Goal: Task Accomplishment & Management: Manage account settings

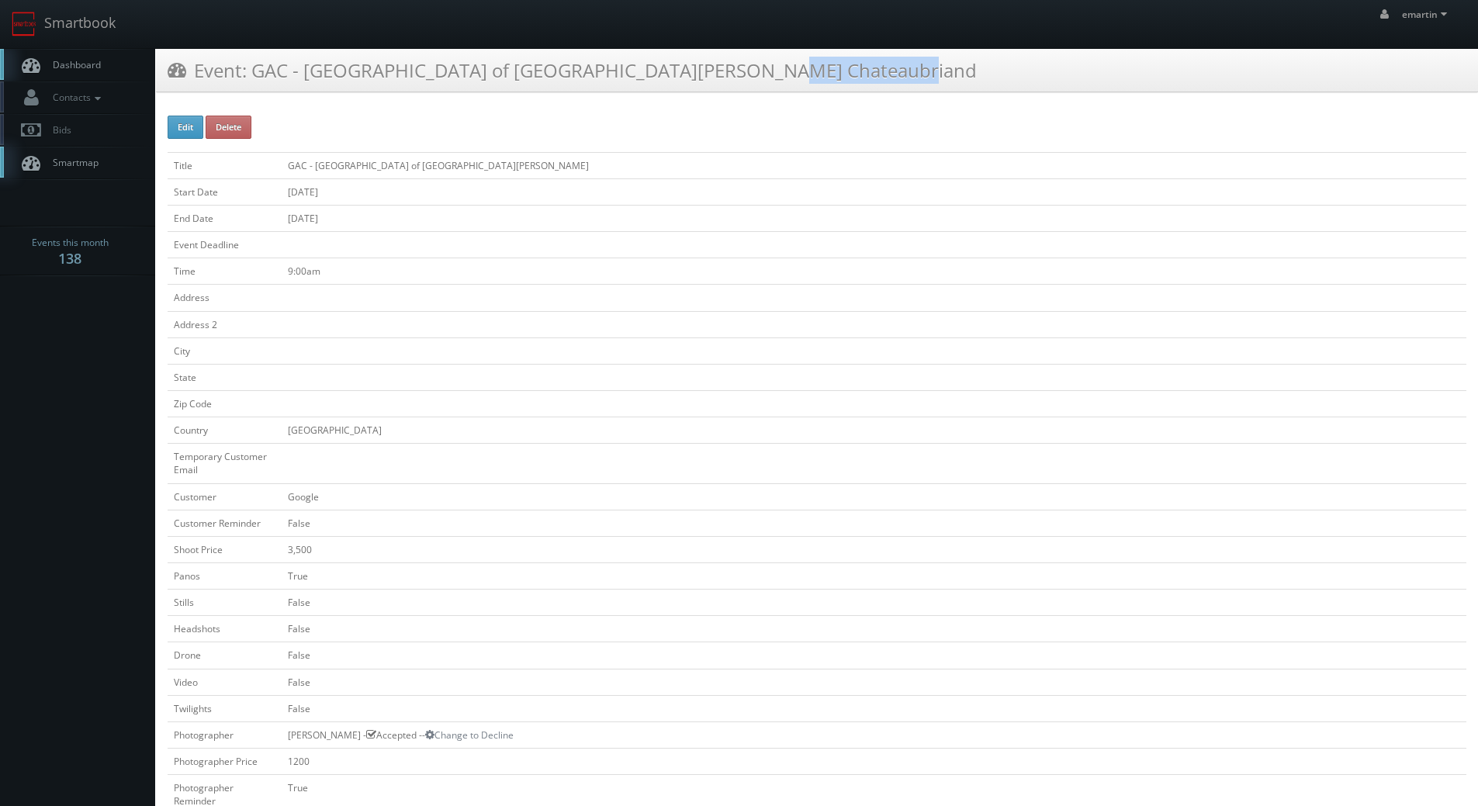
drag, startPoint x: 140, startPoint y: 86, endPoint x: 130, endPoint y: 79, distance: 11.6
click at [138, 86] on link "Contacts" at bounding box center [77, 97] width 155 height 32
click at [109, 64] on link "Dashboard" at bounding box center [77, 65] width 155 height 32
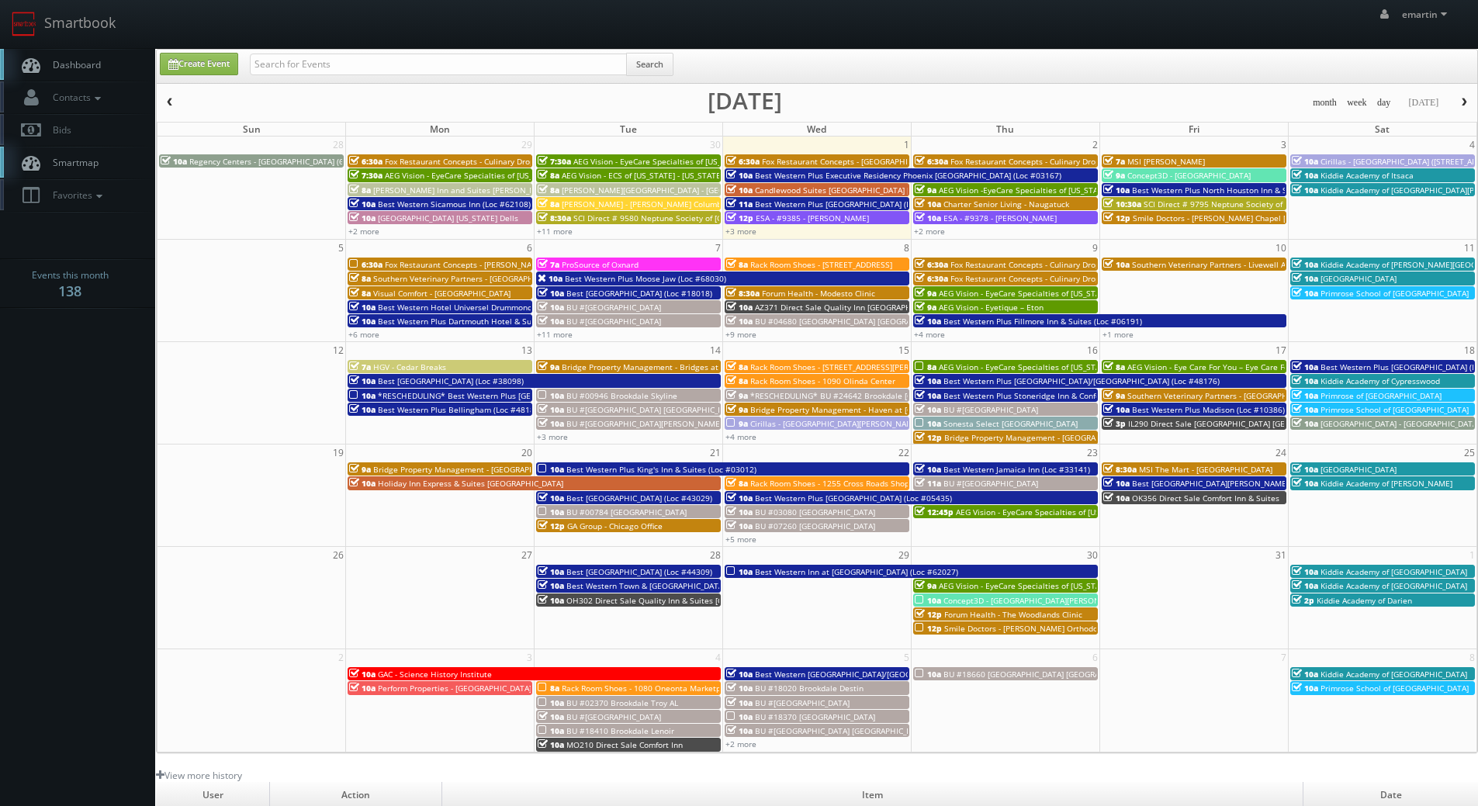
click at [392, 78] on div "Search" at bounding box center [462, 68] width 424 height 30
click at [396, 72] on input "text" at bounding box center [438, 65] width 377 height 22
type input "nm275"
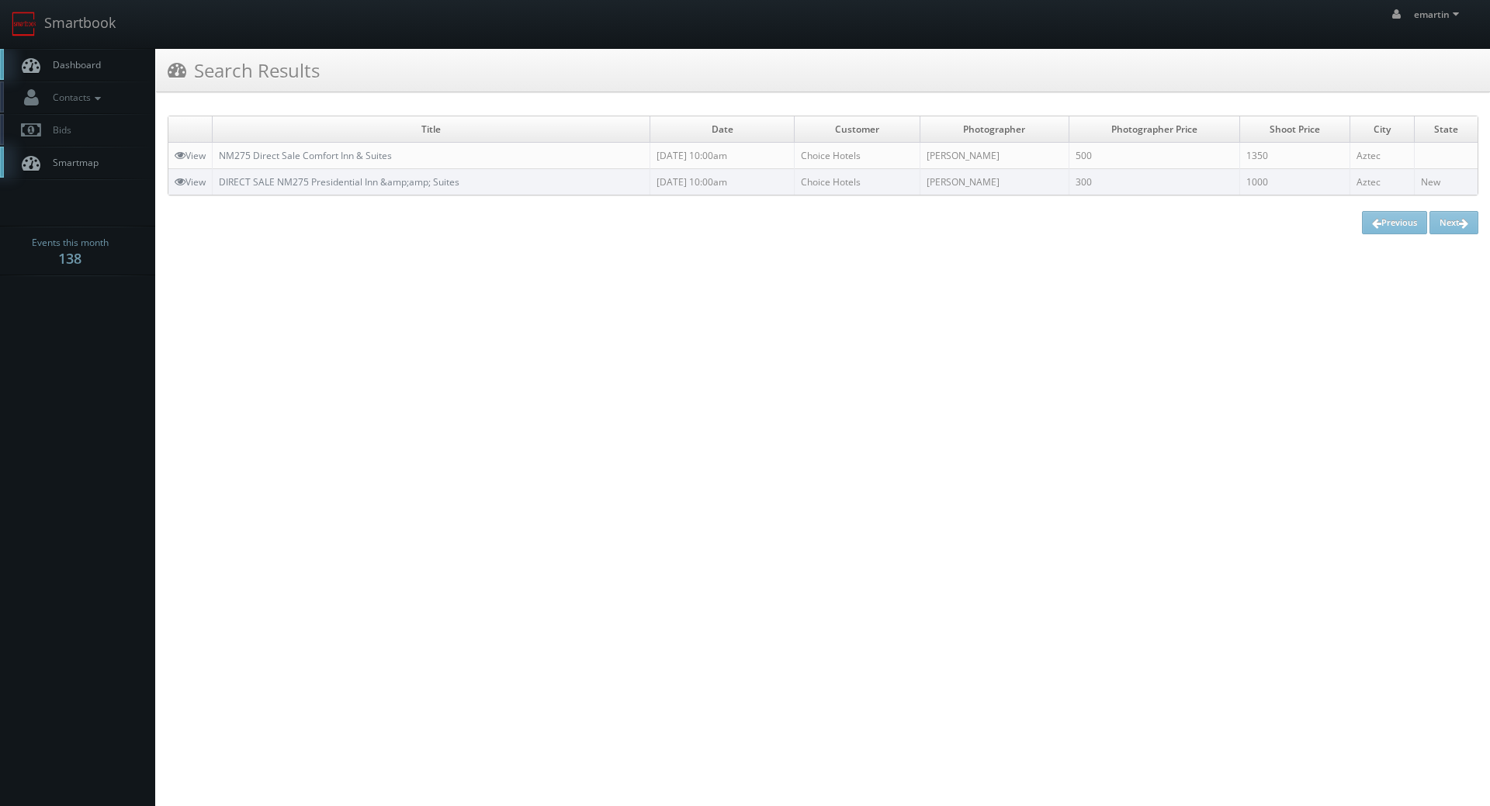
click at [64, 52] on link "Dashboard" at bounding box center [77, 65] width 155 height 32
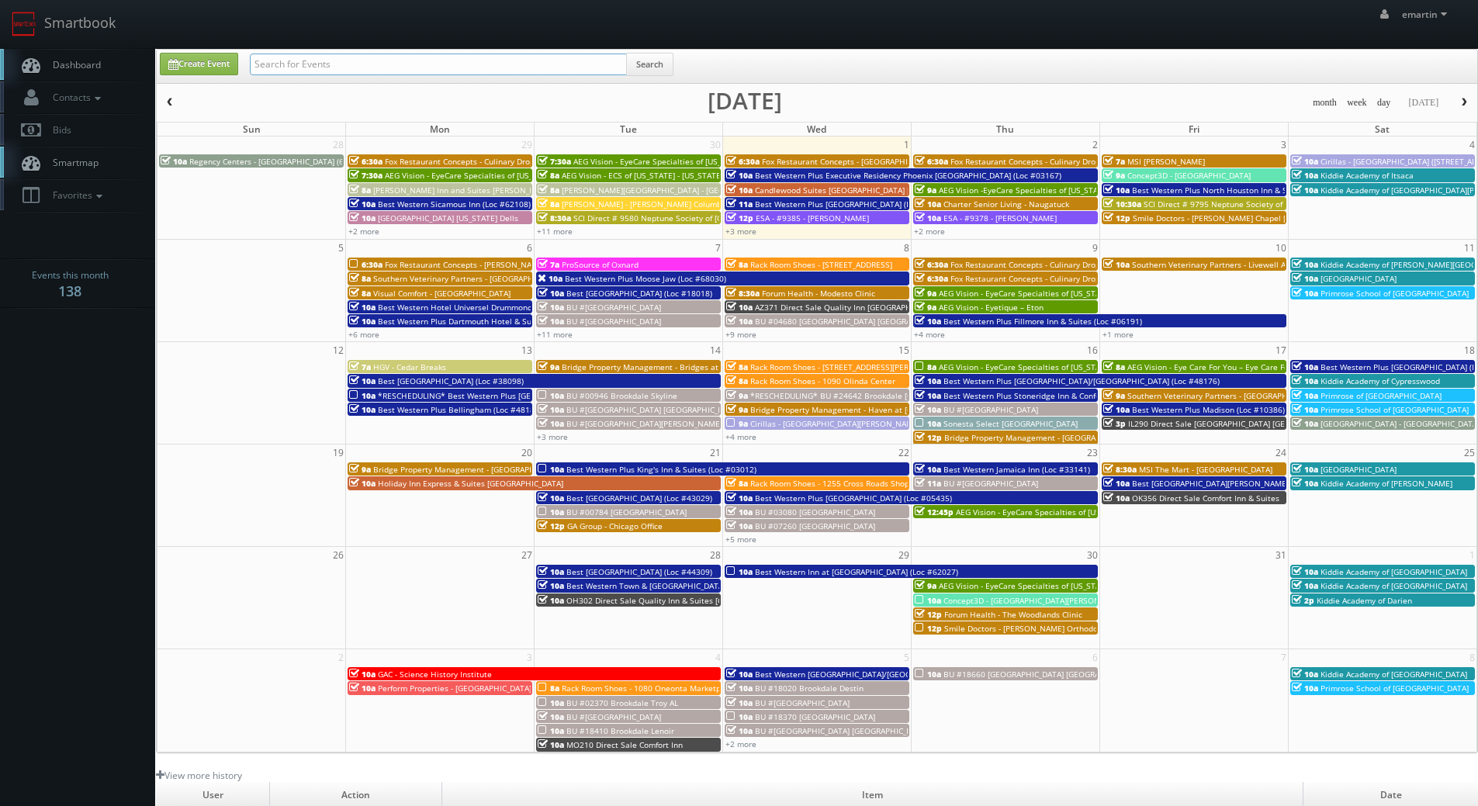
click at [366, 65] on input "text" at bounding box center [438, 65] width 377 height 22
type input "nm275"
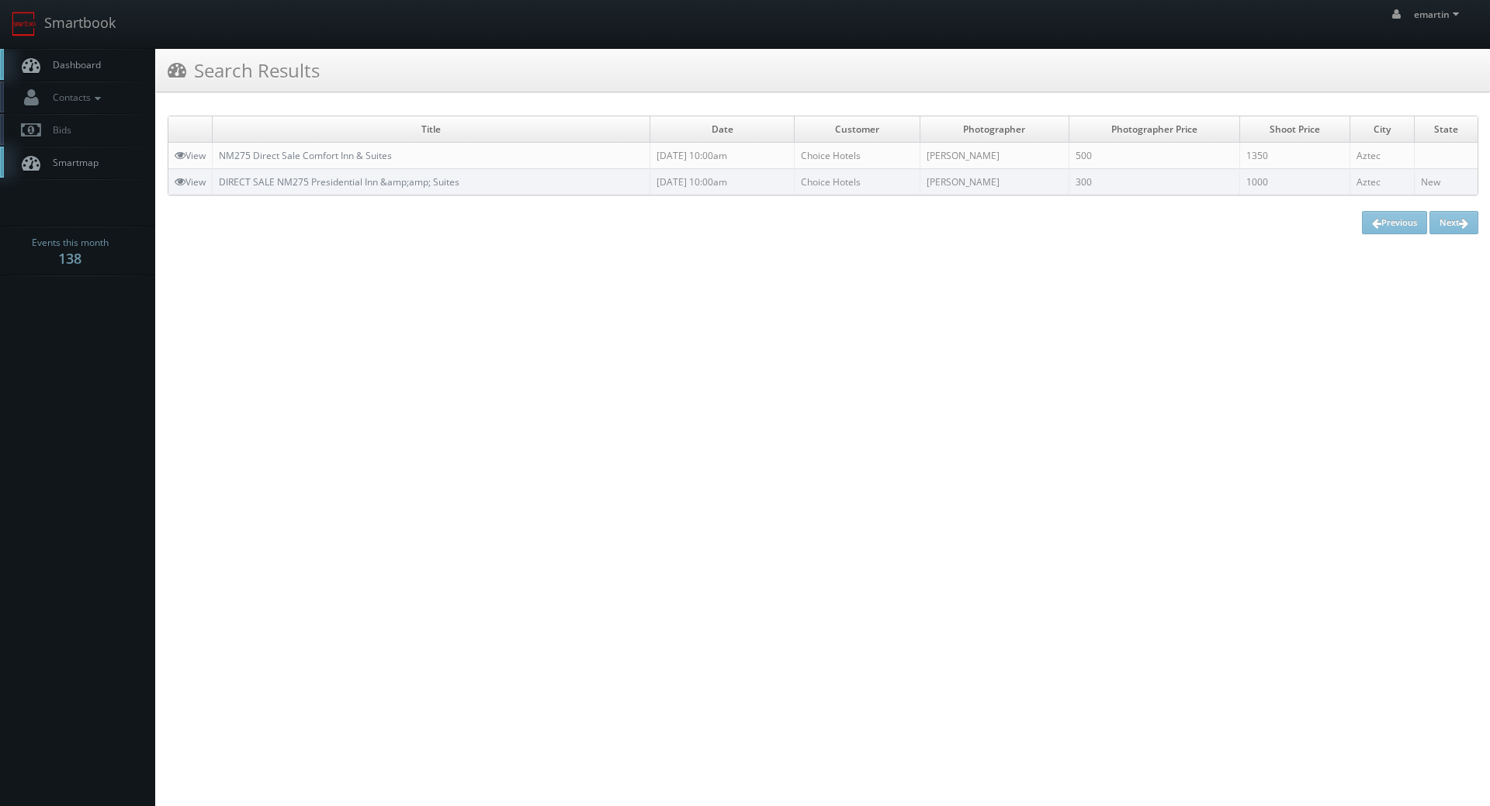
click at [157, 68] on div "Search Results" at bounding box center [823, 70] width 1334 height 43
click at [92, 61] on span "Dashboard" at bounding box center [73, 64] width 56 height 13
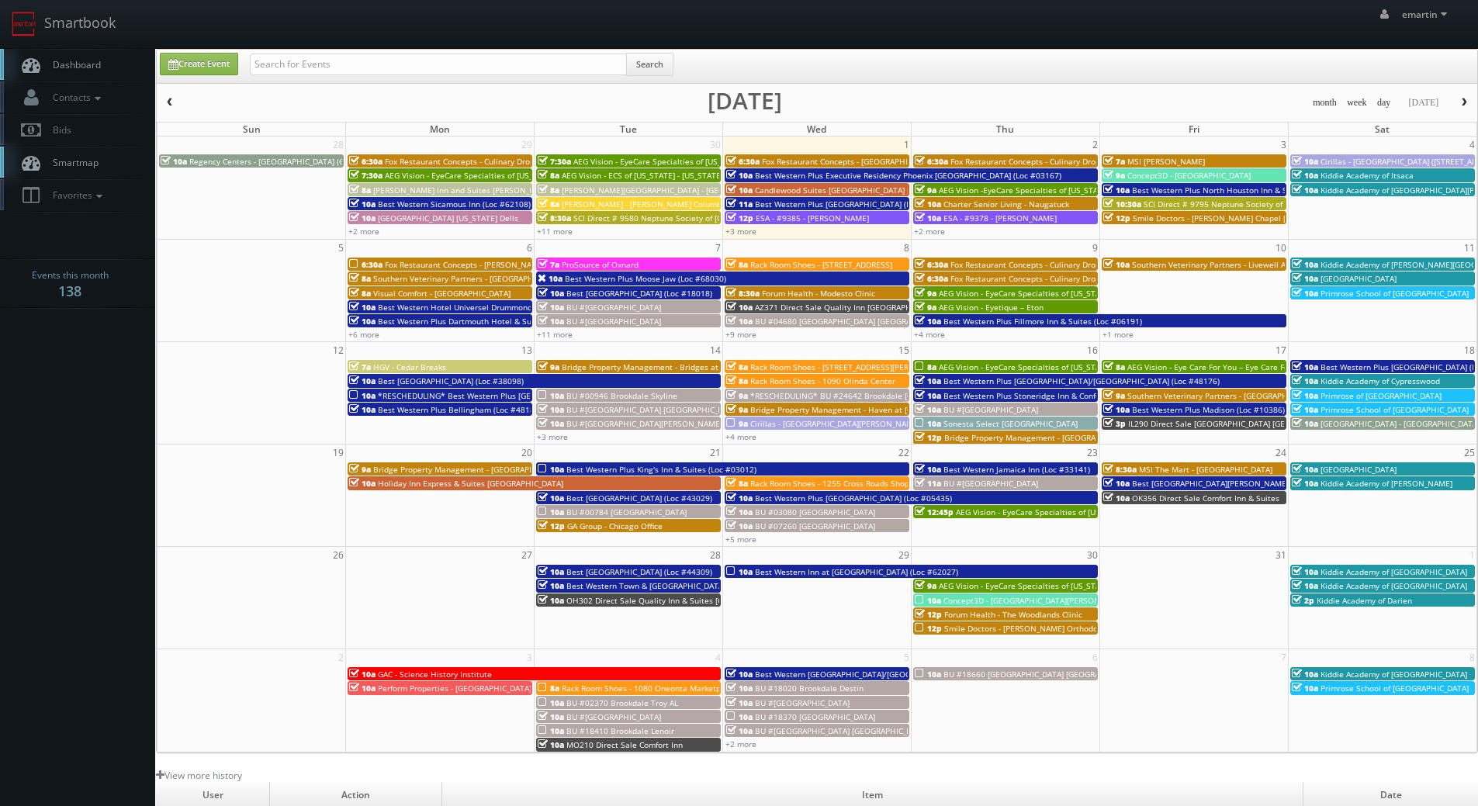
click at [178, 100] on button "button" at bounding box center [170, 102] width 26 height 19
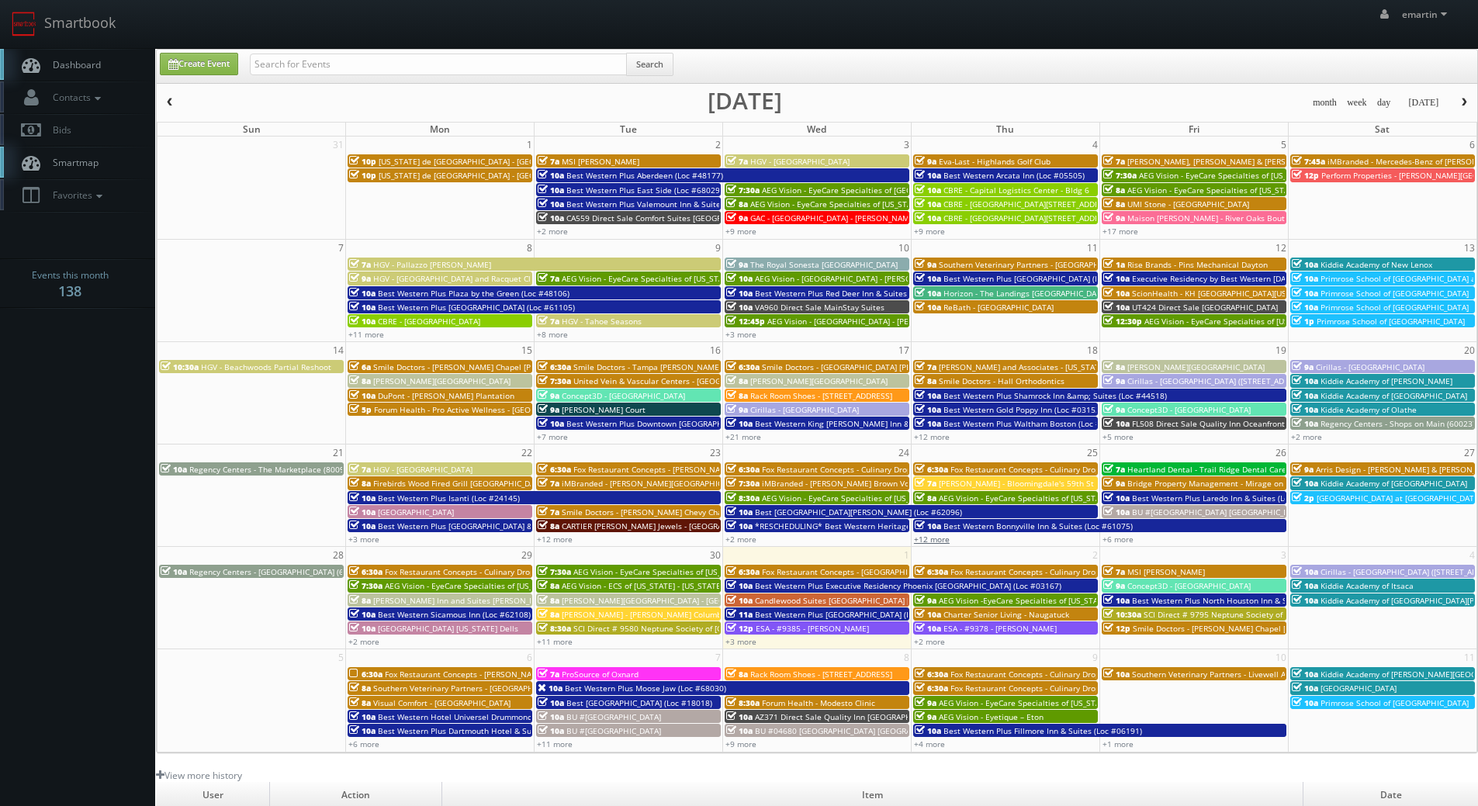
click at [928, 539] on link "+12 more" at bounding box center [932, 539] width 36 height 11
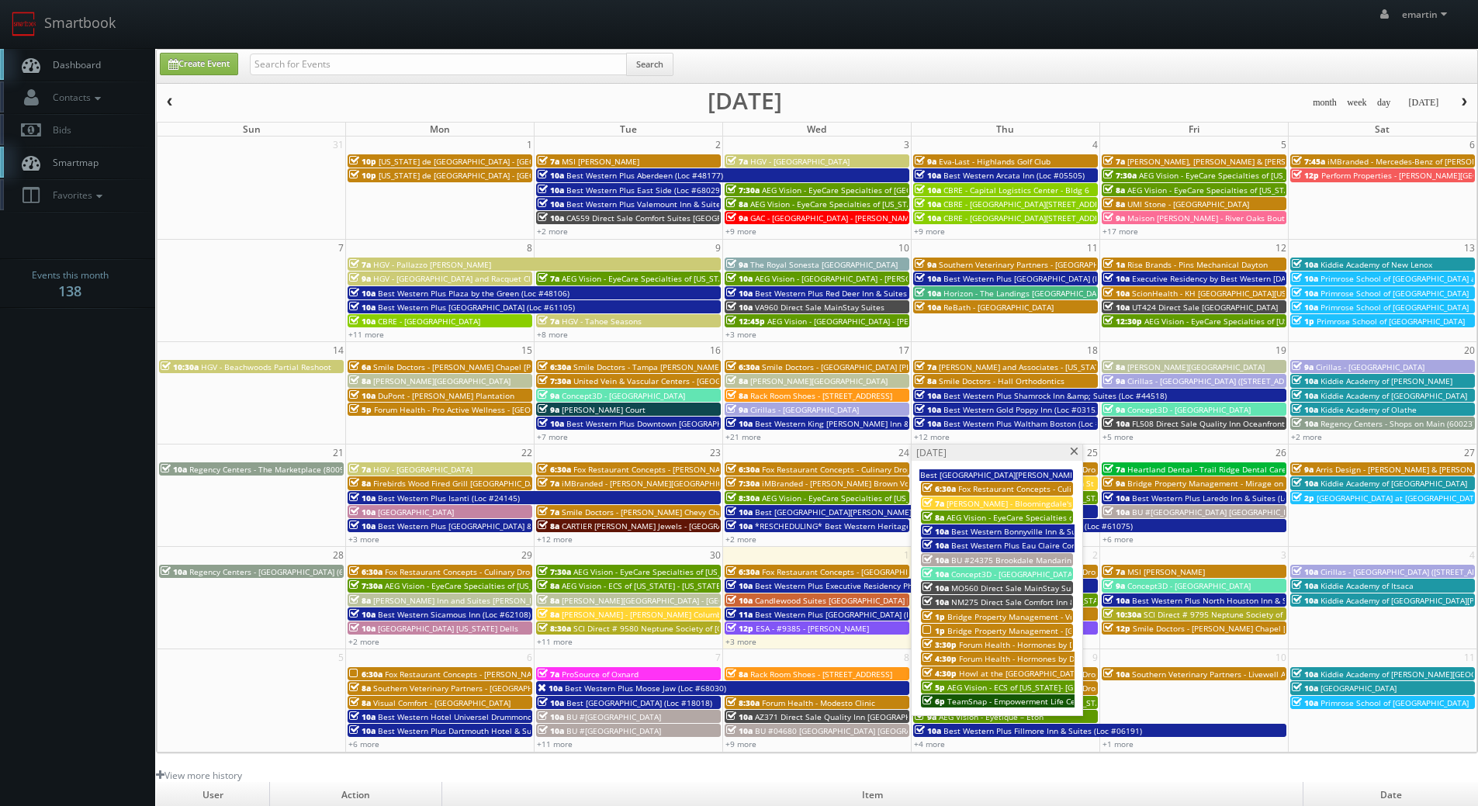
click at [973, 602] on span "NM275 Direct Sale Comfort Inn & Suites" at bounding box center [1026, 602] width 150 height 11
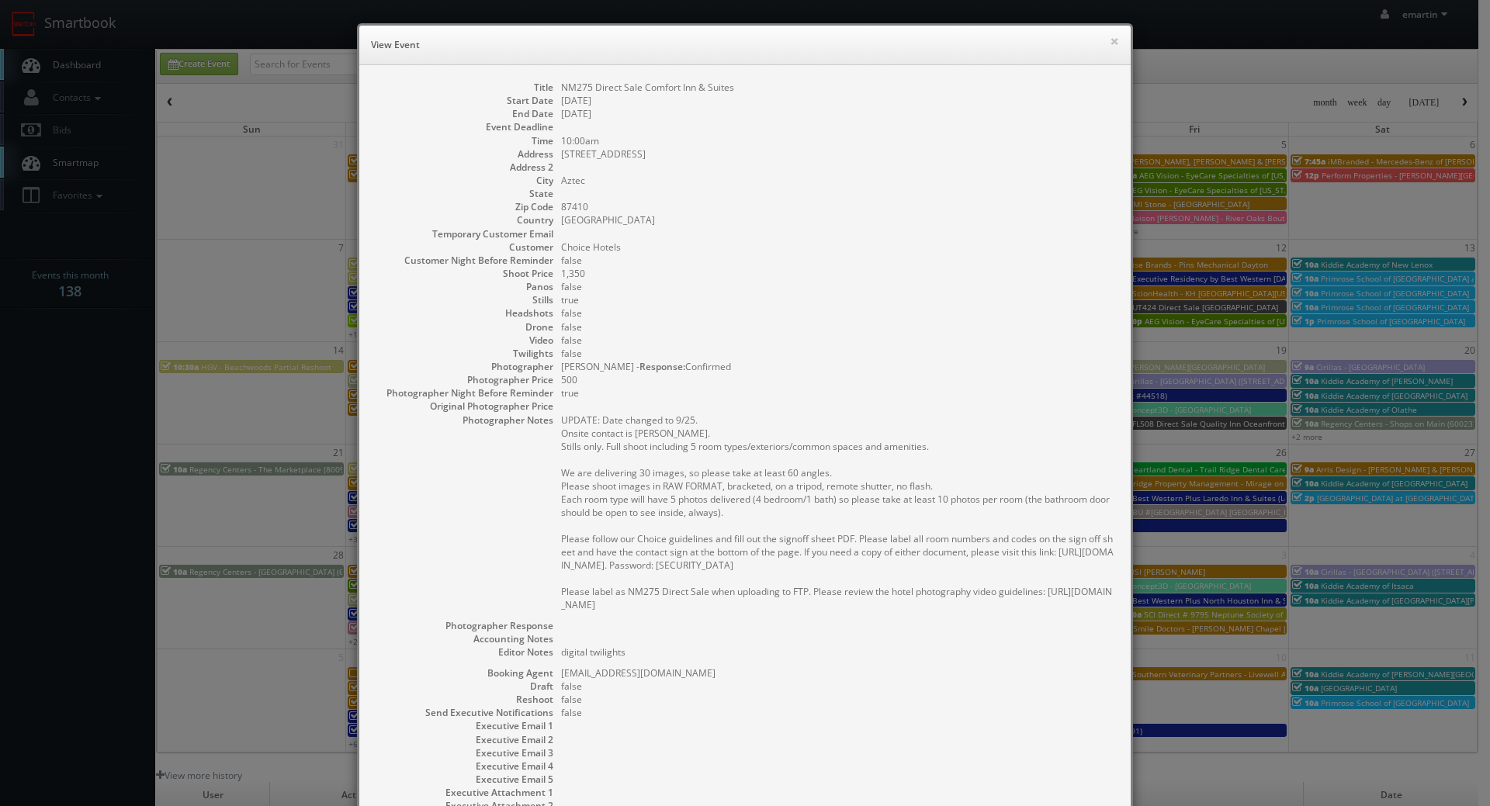
drag, startPoint x: 1168, startPoint y: 74, endPoint x: 1109, endPoint y: 73, distance: 58.2
click at [1167, 74] on div "× View Event Title NM275 Direct Sale Comfort Inn & Suites Start Date 09/25/2025…" at bounding box center [745, 403] width 1490 height 806
click at [1122, 39] on div "× View Event" at bounding box center [744, 46] width 771 height 40
click at [1110, 39] on button "×" at bounding box center [1113, 41] width 9 height 11
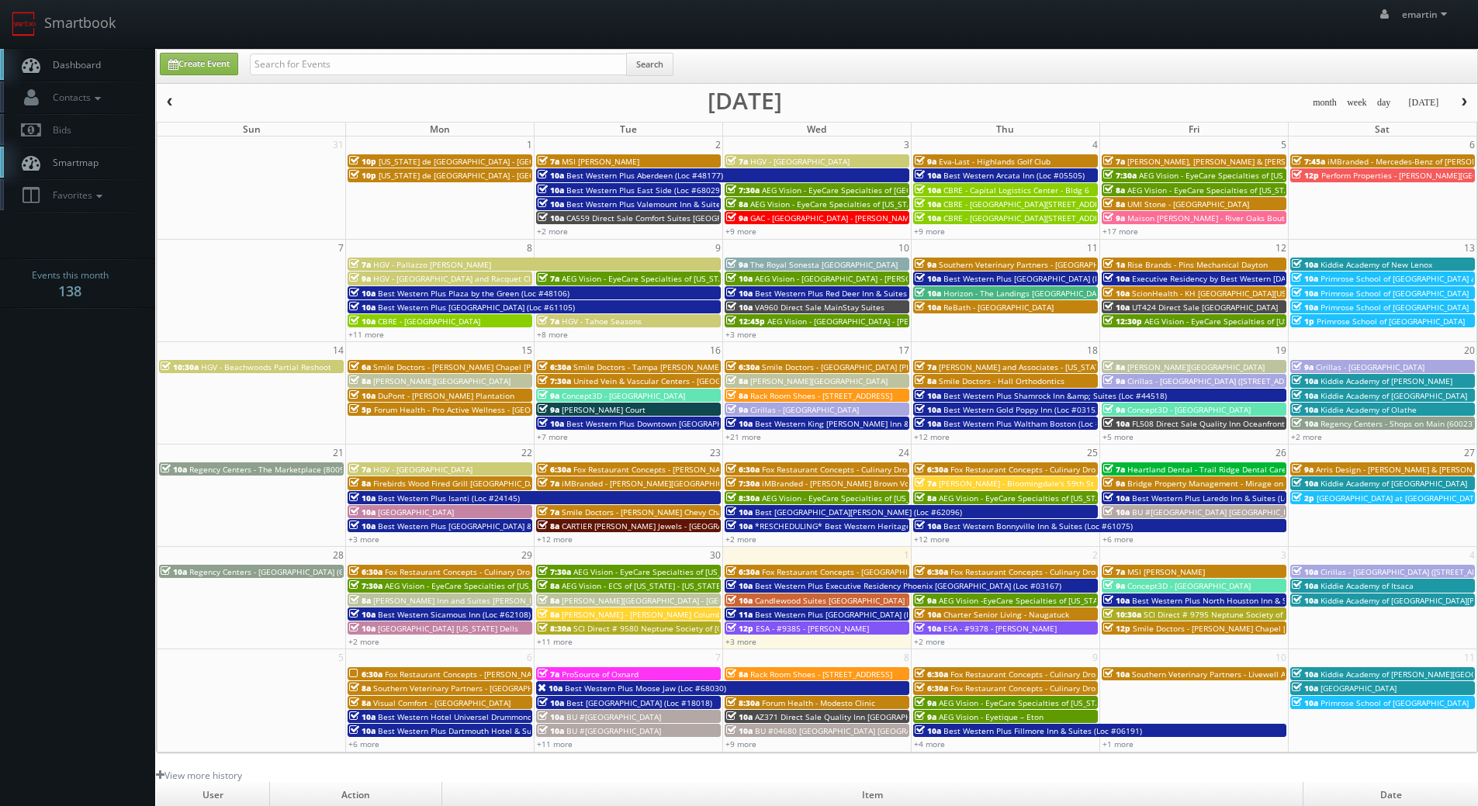
click at [109, 62] on link "Dashboard" at bounding box center [77, 65] width 155 height 32
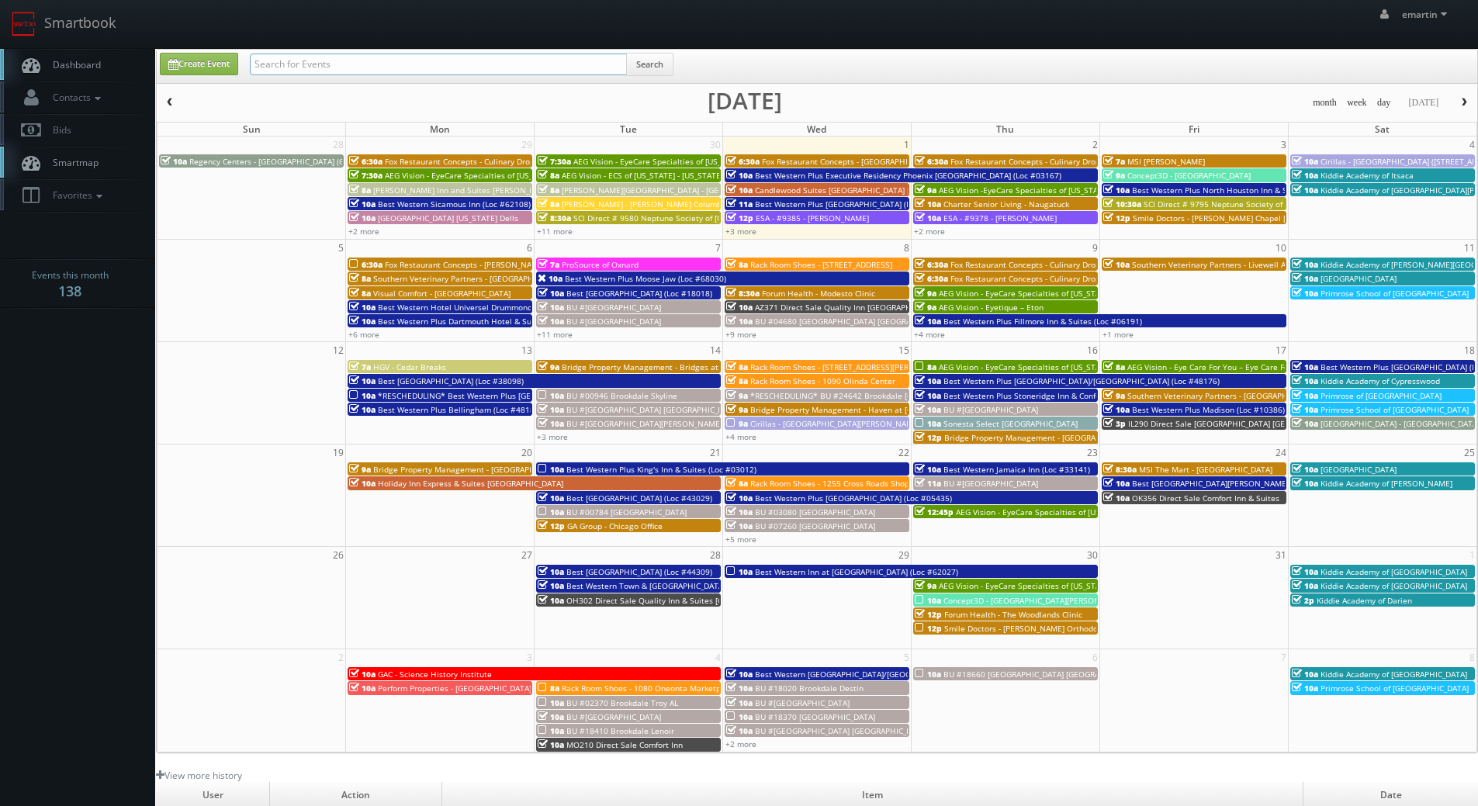
click at [379, 73] on input "text" at bounding box center [438, 65] width 377 height 22
type input "mikey shafer"
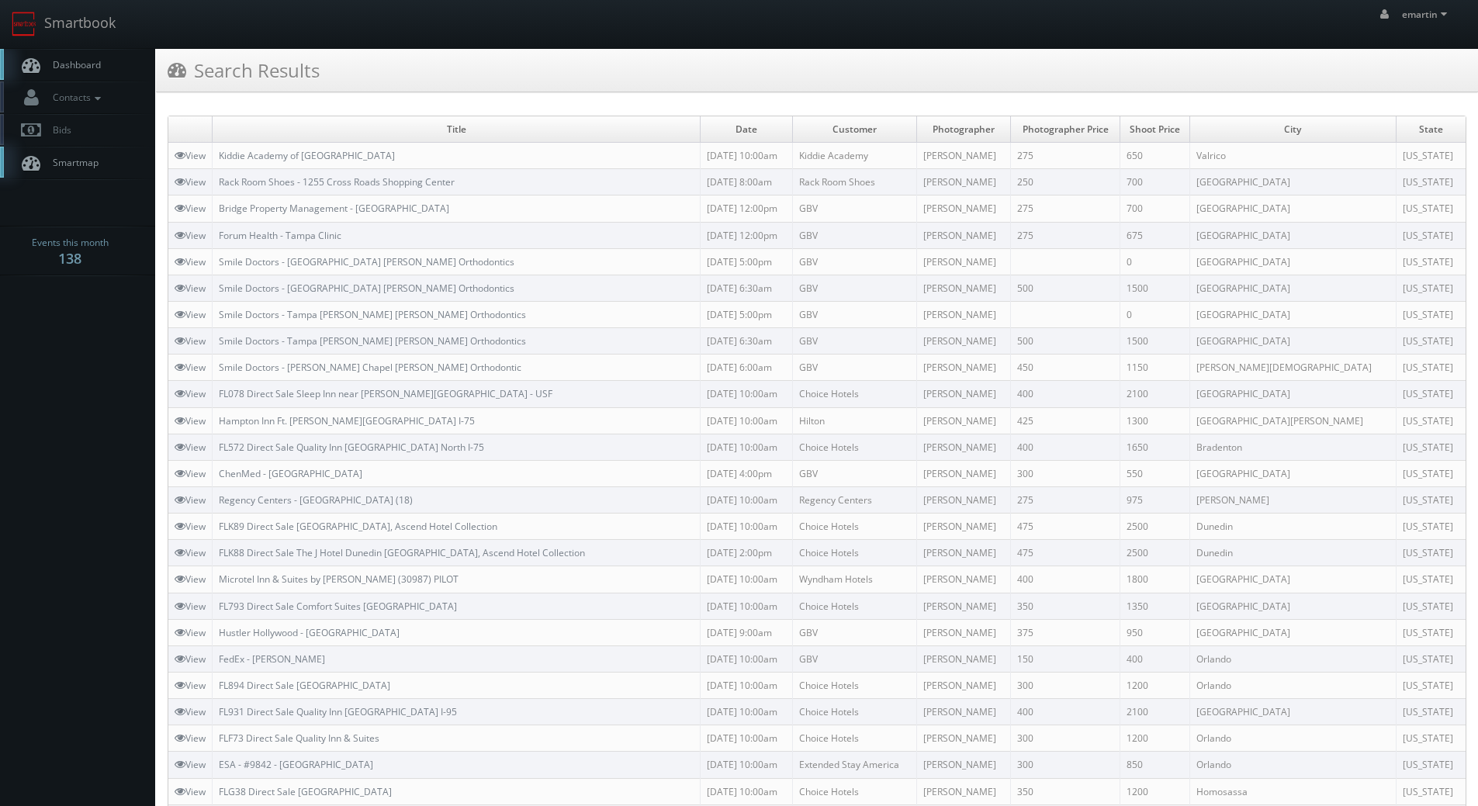
click at [125, 64] on link "Dashboard" at bounding box center [77, 65] width 155 height 32
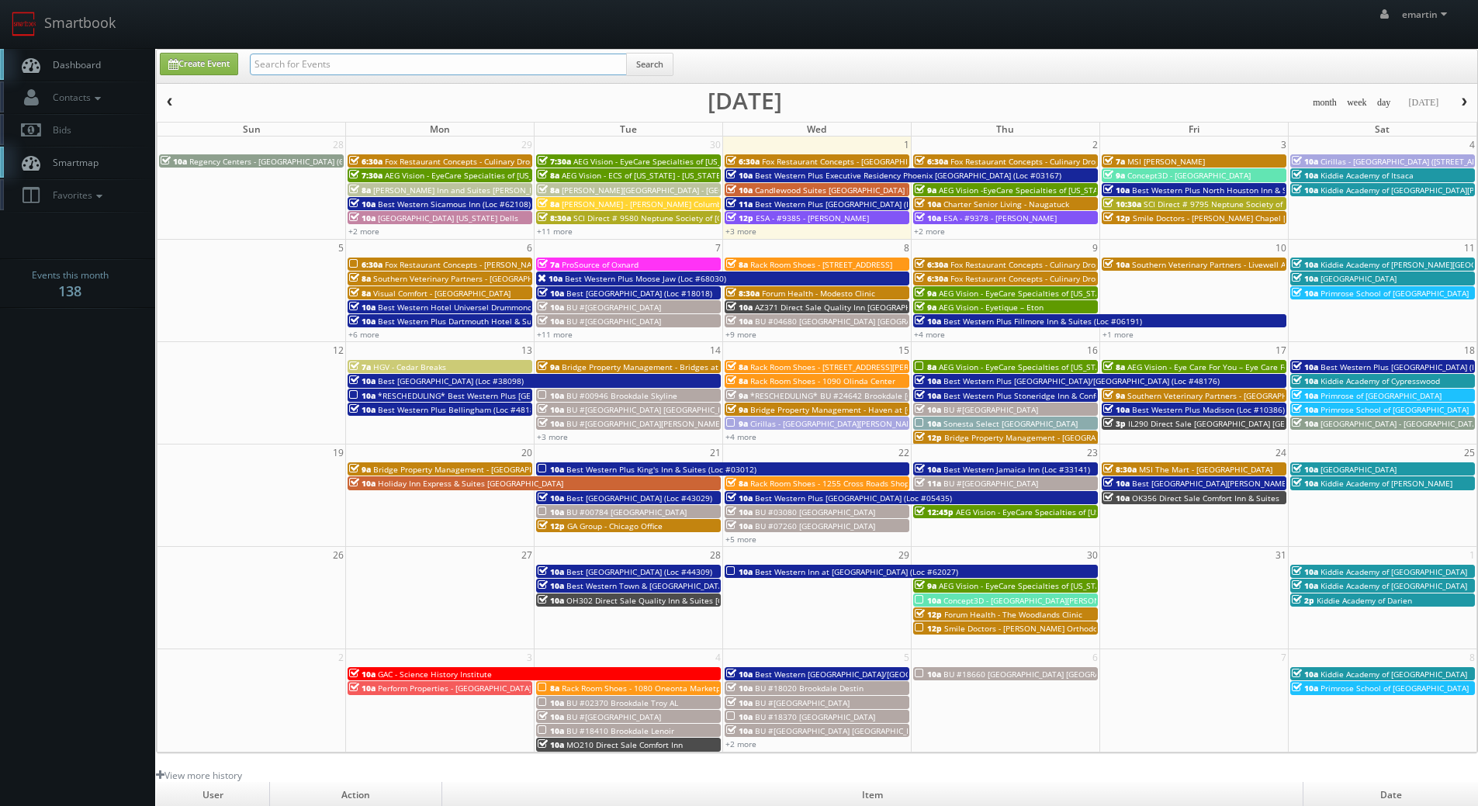
click at [317, 74] on input "text" at bounding box center [438, 65] width 377 height 22
paste input "03153"
type input "03153"
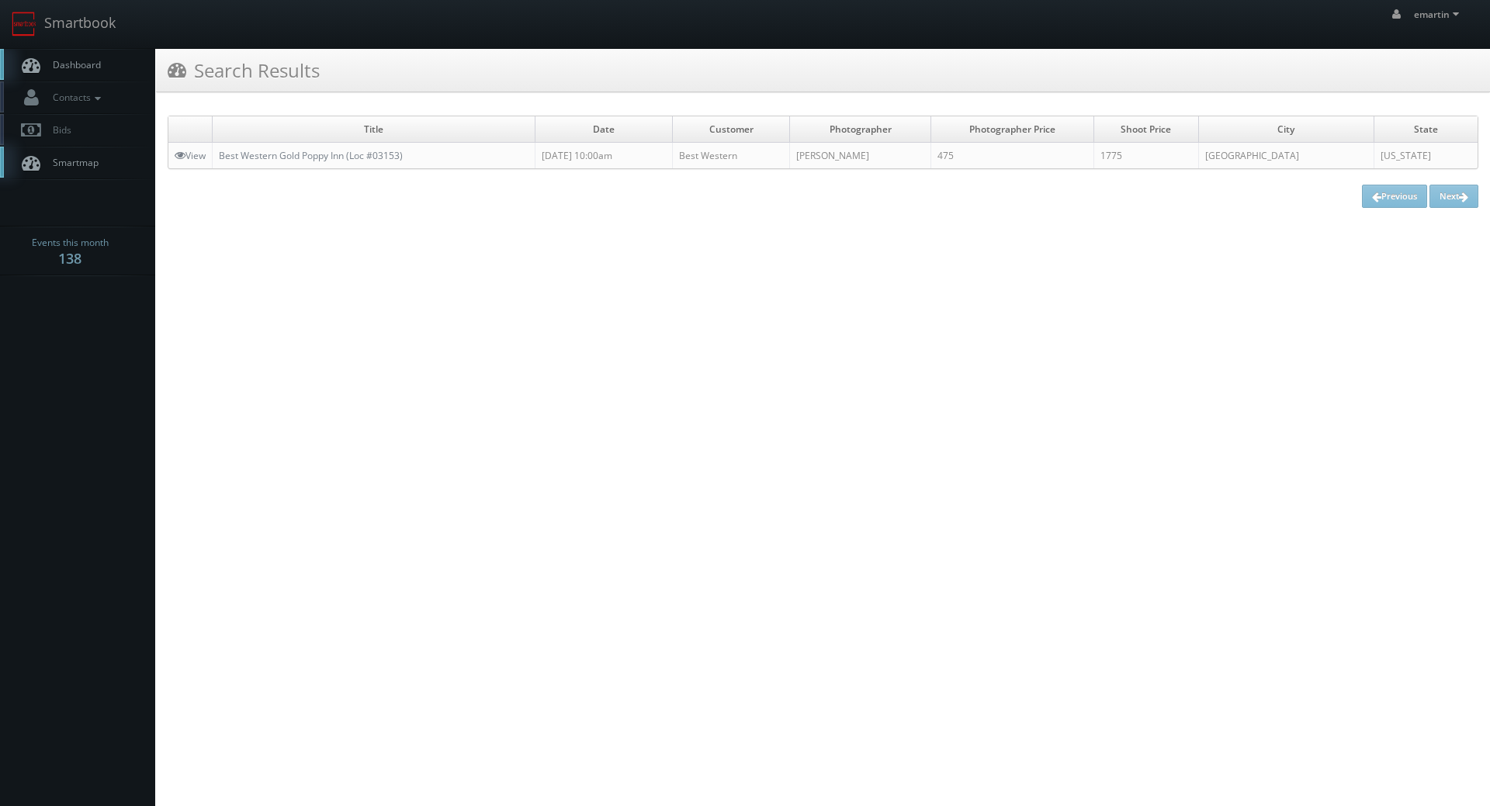
click at [479, 535] on html "Smartbook Toggle Side Navigation Toggle Top Navigation emartin emartin Profile …" at bounding box center [745, 403] width 1490 height 806
click at [85, 58] on span "Dashboard" at bounding box center [73, 64] width 56 height 13
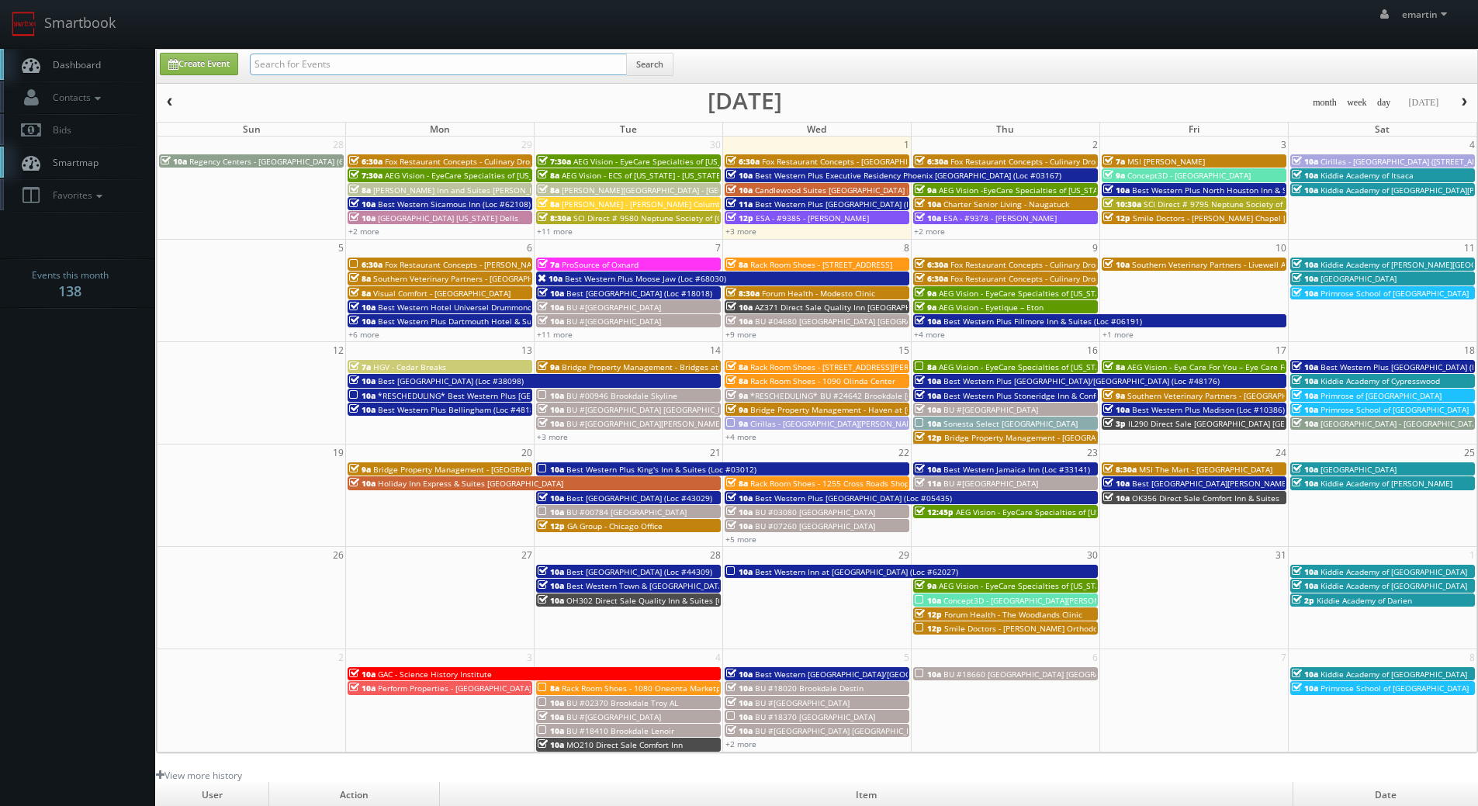
click at [369, 61] on input "text" at bounding box center [438, 65] width 377 height 22
paste input "03153"
type input "03153"
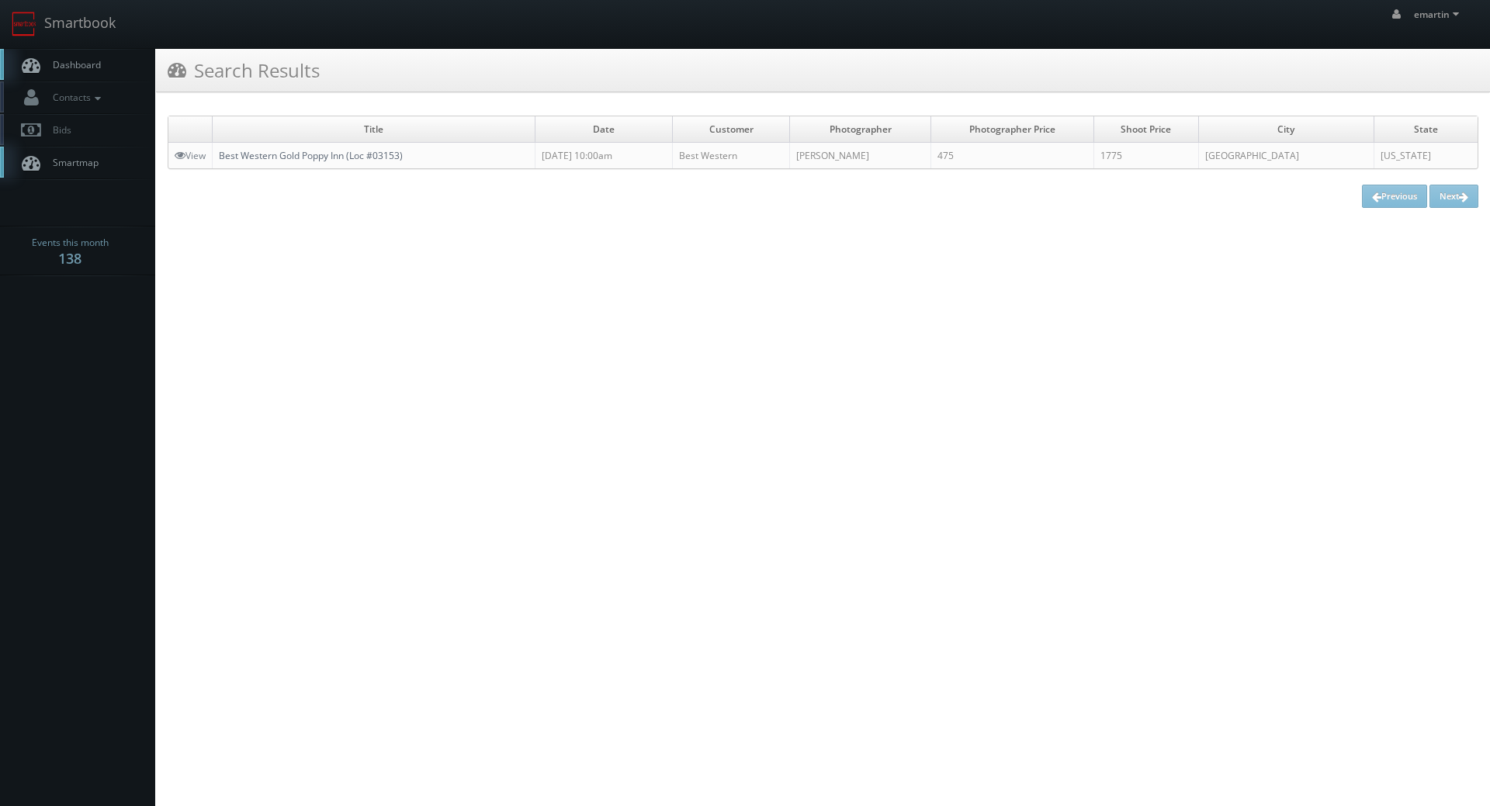
click at [359, 153] on link "Best Western Gold Poppy Inn (Loc #03153)" at bounding box center [311, 155] width 184 height 13
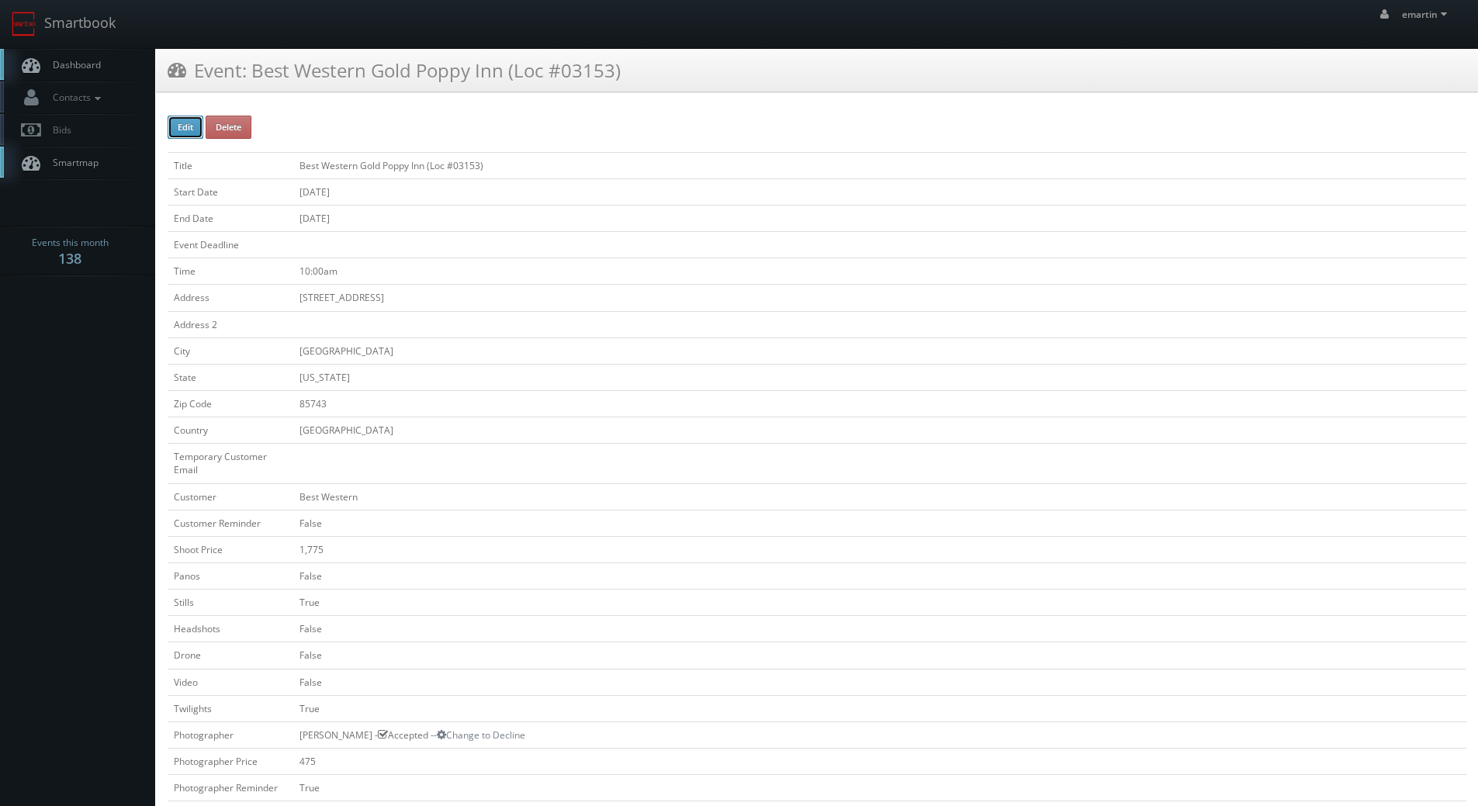
click at [182, 125] on button "Edit" at bounding box center [186, 127] width 36 height 23
type input "Best Western Gold Poppy Inn (Loc #03153)"
type input "4930 W Ina Rd"
type input "Tucson"
type input "85743"
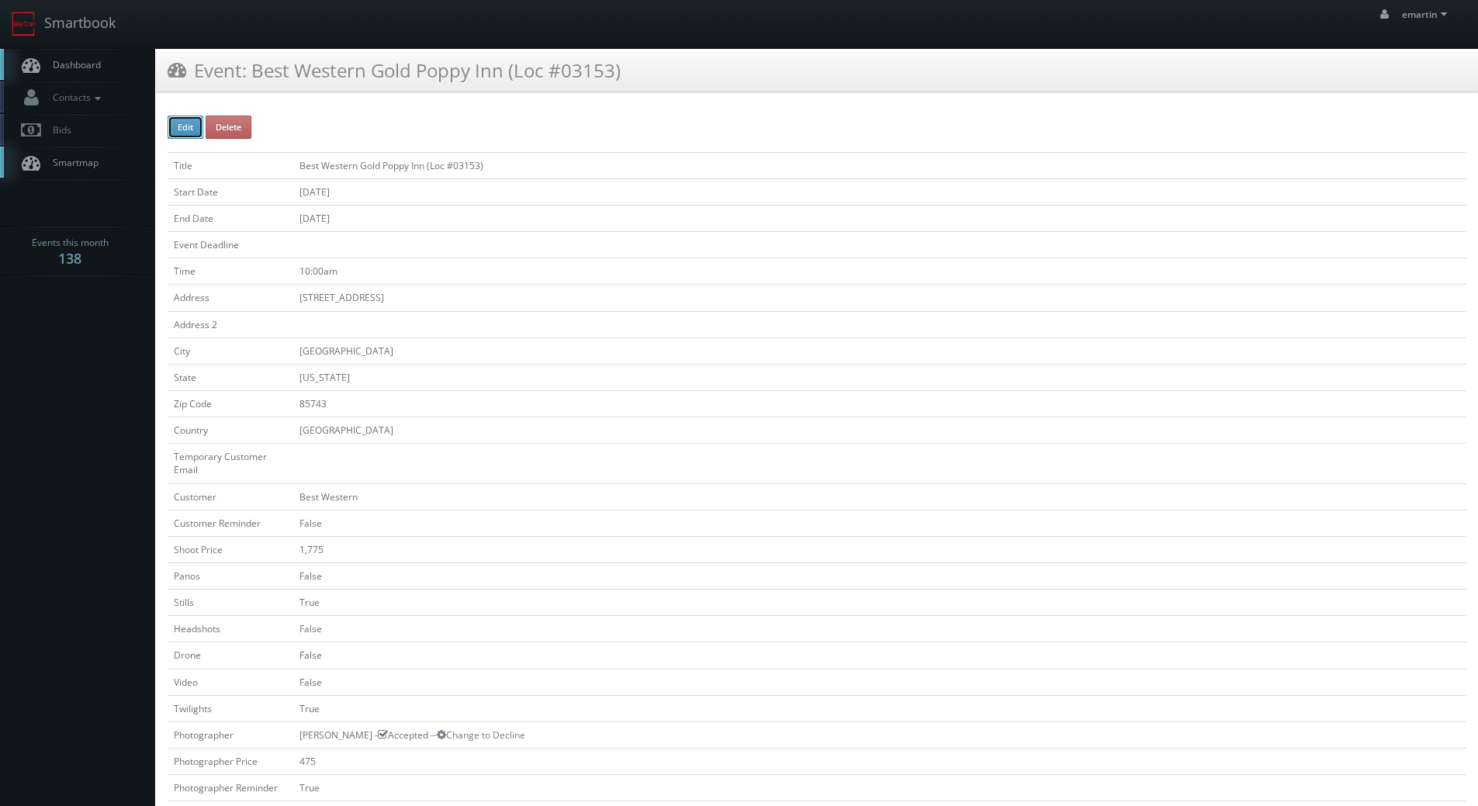
checkbox input "false"
type input "1,775"
checkbox input "false"
checkbox input "true"
checkbox input "false"
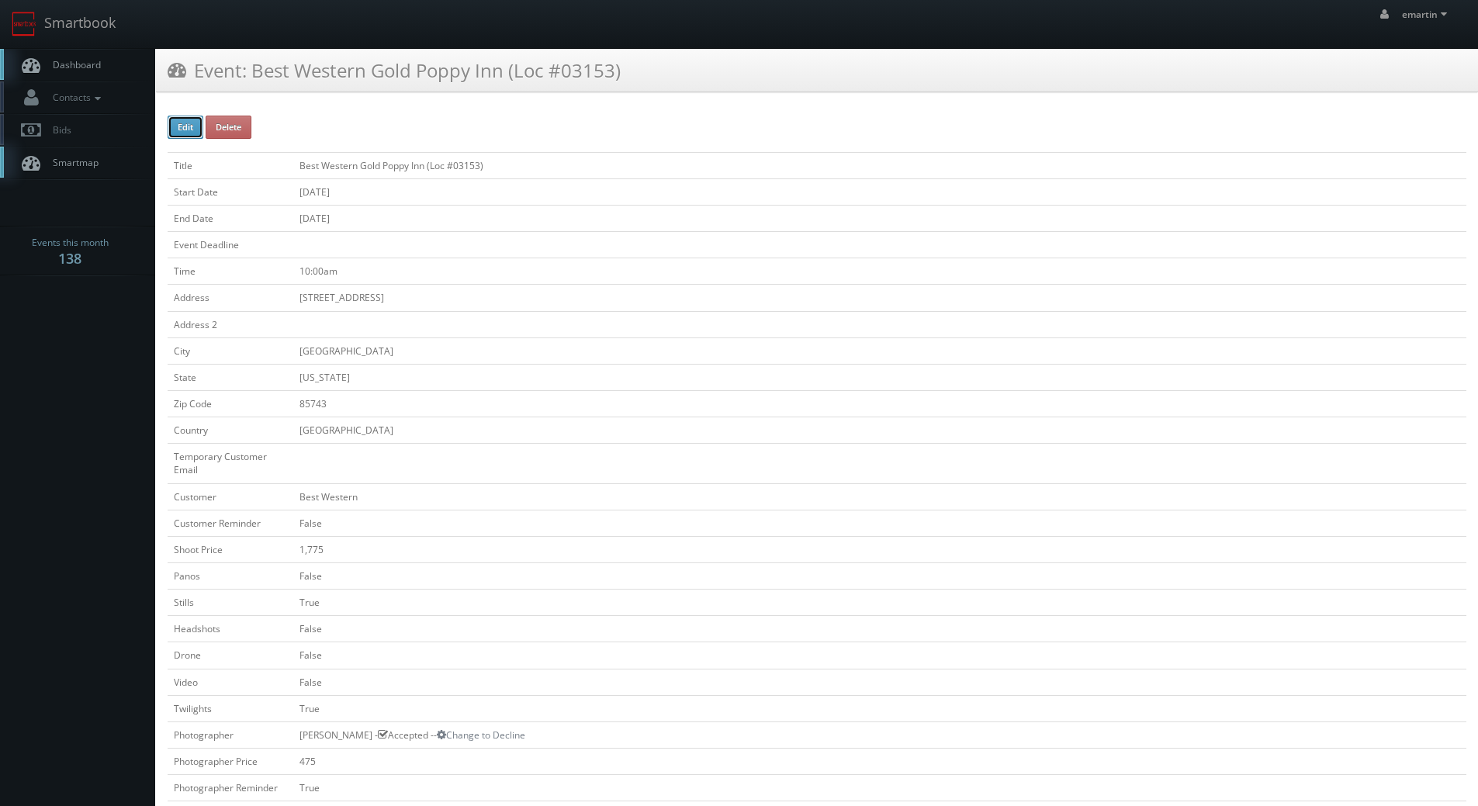
checkbox input "false"
checkbox input "true"
checkbox input "false"
type input "09/18/2025"
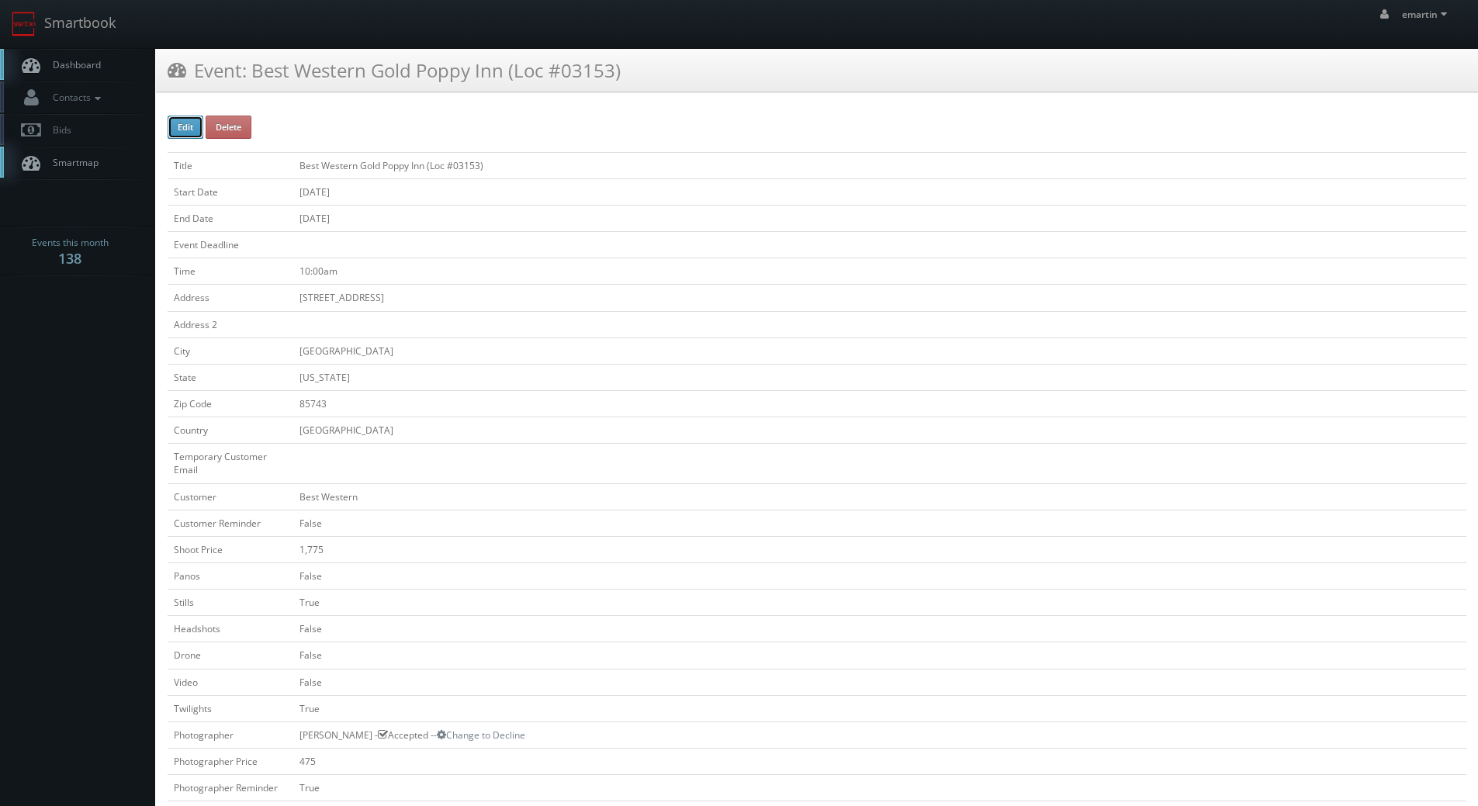
type input "09/18/2025"
type input "10:00am"
checkbox input "true"
checkbox input "false"
type input "1,775"
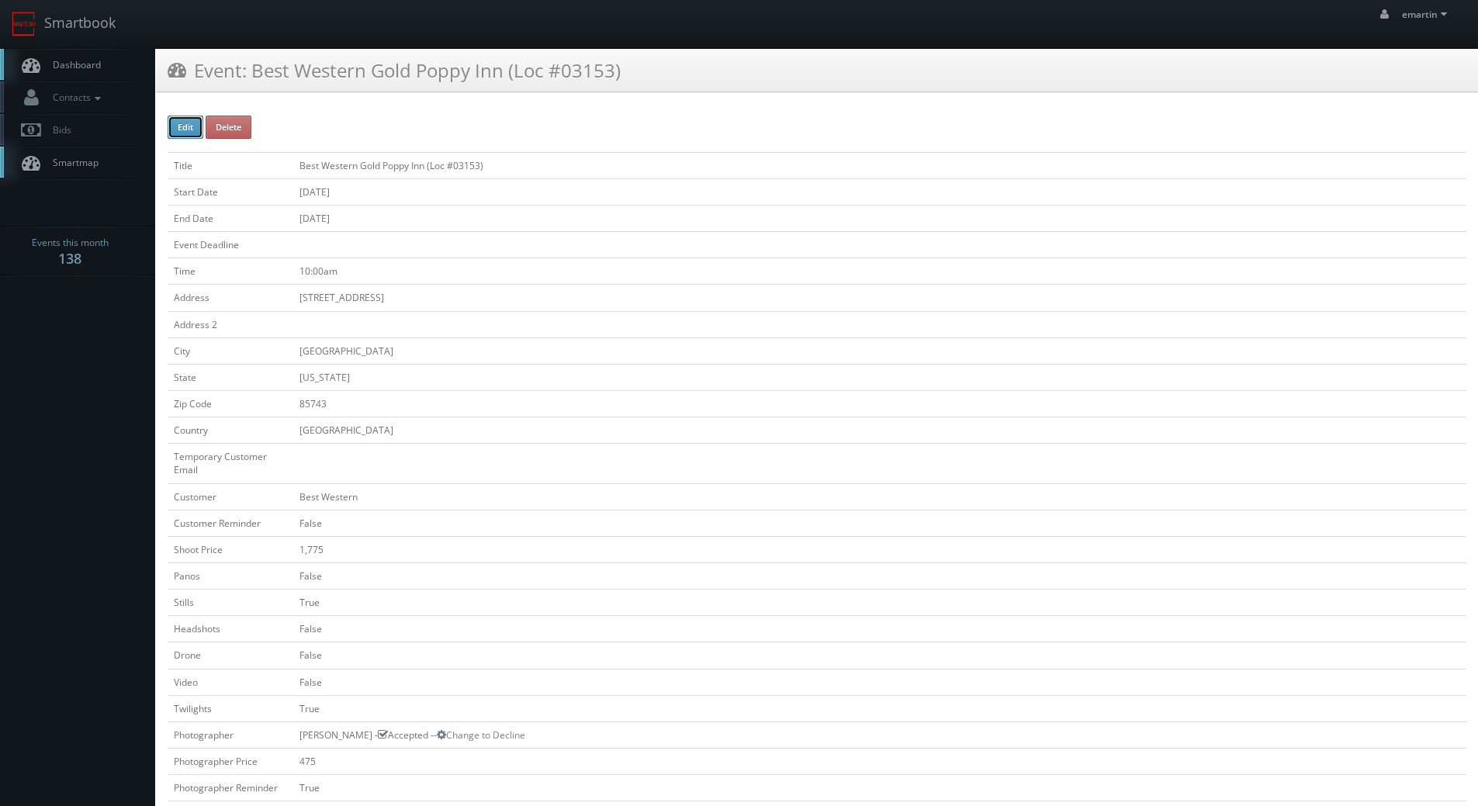
type input "475"
select select "[US_STATE]"
select select "fake55@mg.cs3calendar.com"
select select "saunders.photo@gmail.com"
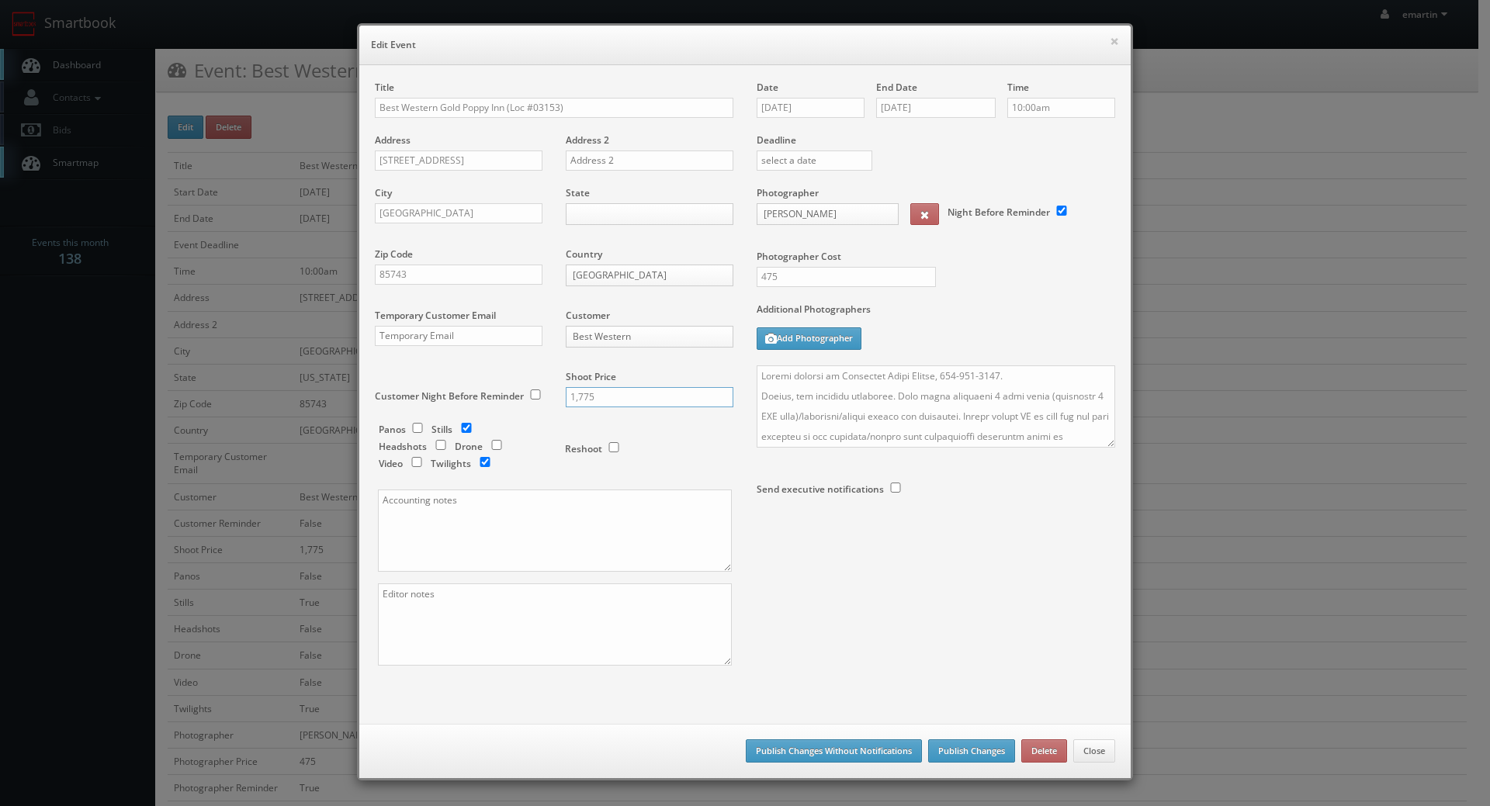
drag, startPoint x: 590, startPoint y: 390, endPoint x: 487, endPoint y: 397, distance: 102.7
click at [482, 401] on div "Title Best Western Gold Poppy Inn (Loc #03153) Address 4930 W Ina Rd Address 2 …" at bounding box center [554, 387] width 382 height 612
type input "1525"
click at [881, 580] on div "Title Best Western Gold Poppy Inn (Loc #03153) Address 4930 W Ina Rd Address 2 …" at bounding box center [744, 387] width 763 height 612
click at [955, 759] on button "Publish Changes" at bounding box center [971, 750] width 87 height 23
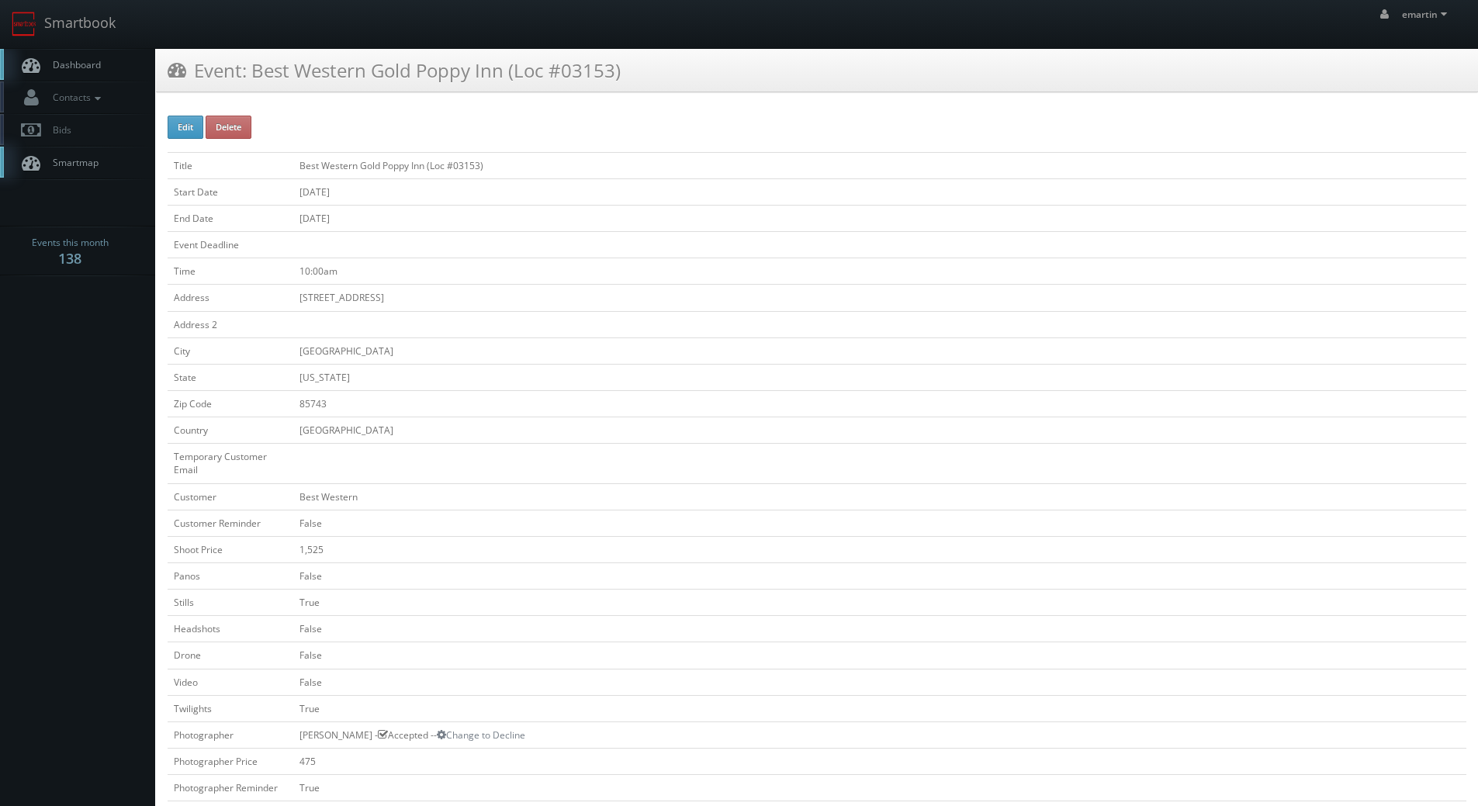
click at [81, 59] on span "Dashboard" at bounding box center [73, 64] width 56 height 13
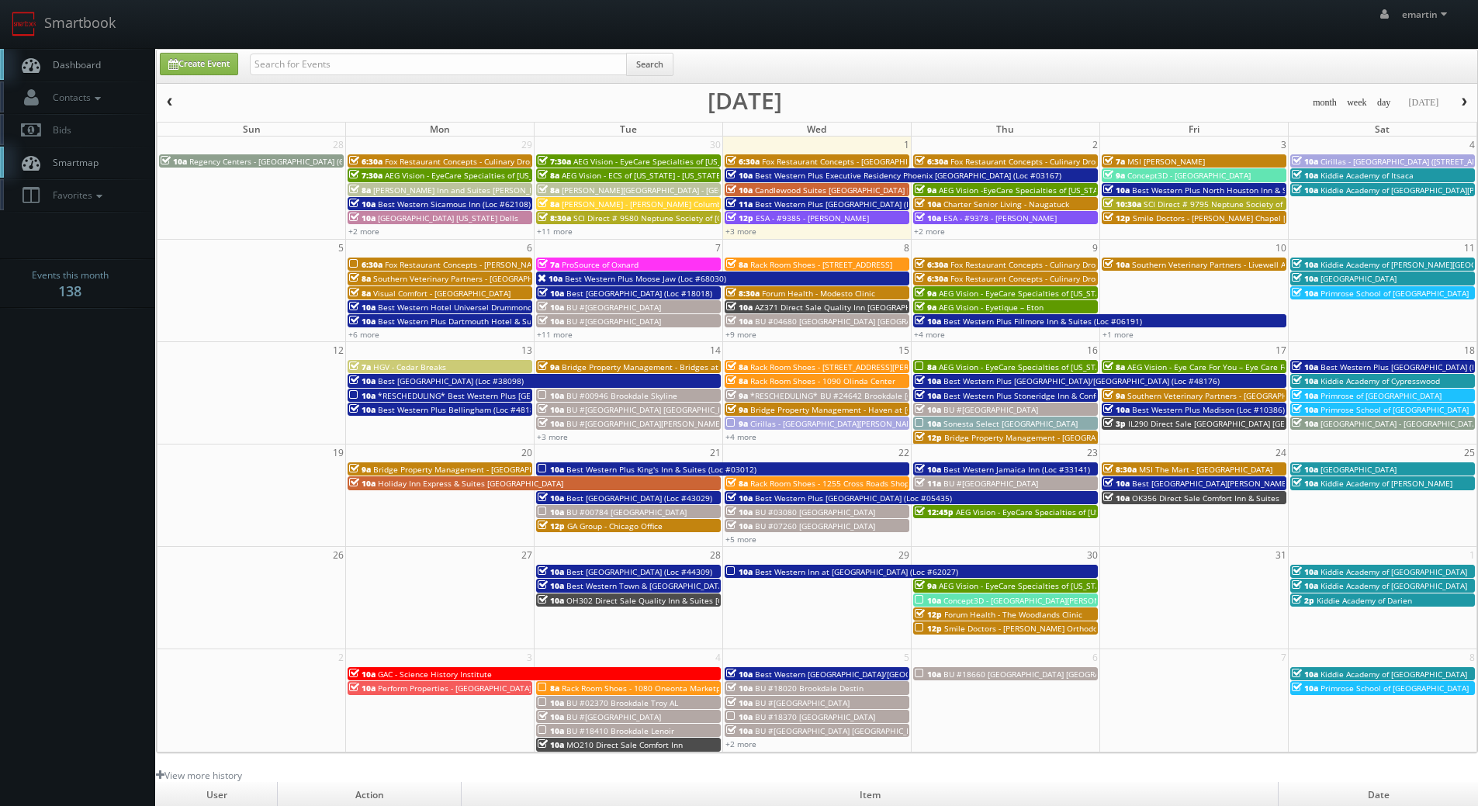
click at [74, 52] on link "Dashboard" at bounding box center [77, 65] width 155 height 32
click at [111, 54] on link "Dashboard" at bounding box center [77, 65] width 155 height 32
click at [80, 71] on link "Dashboard" at bounding box center [77, 65] width 155 height 32
click at [95, 157] on span "Smartmap" at bounding box center [72, 162] width 54 height 13
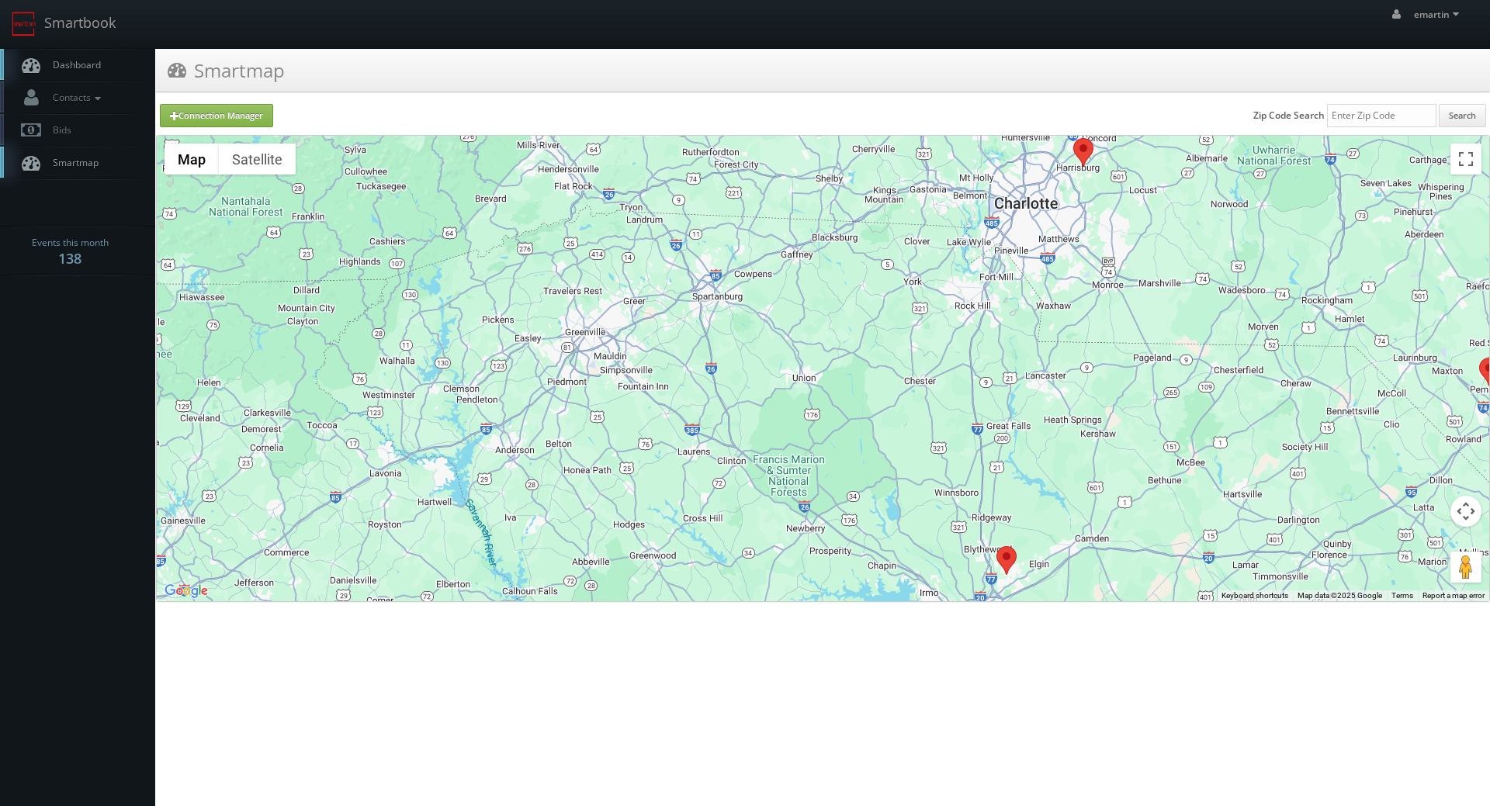
drag, startPoint x: 666, startPoint y: 382, endPoint x: 718, endPoint y: 388, distance: 52.4
click at [718, 394] on div at bounding box center [823, 369] width 1332 height 466
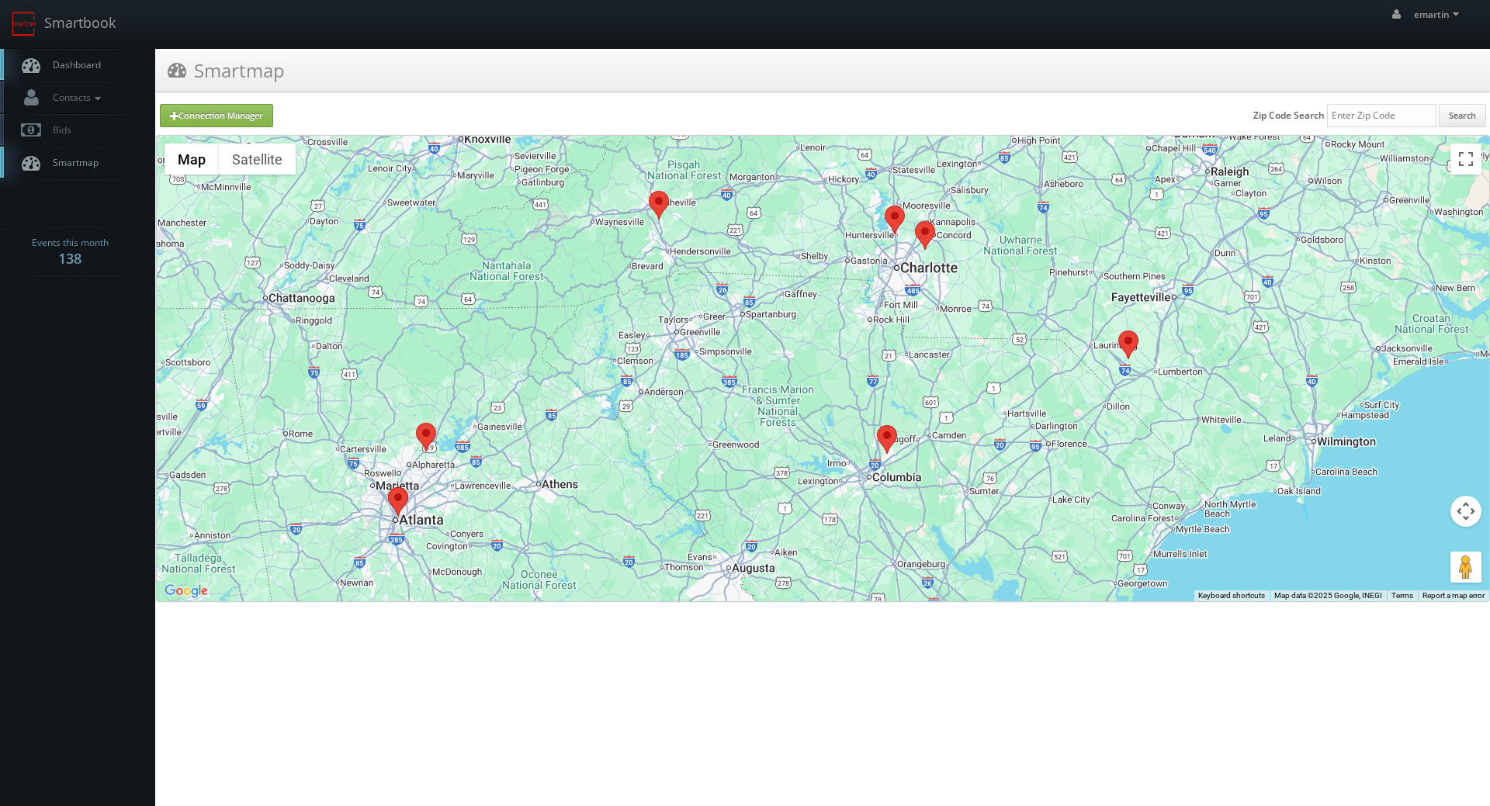
click at [649, 191] on area at bounding box center [649, 191] width 0 height 0
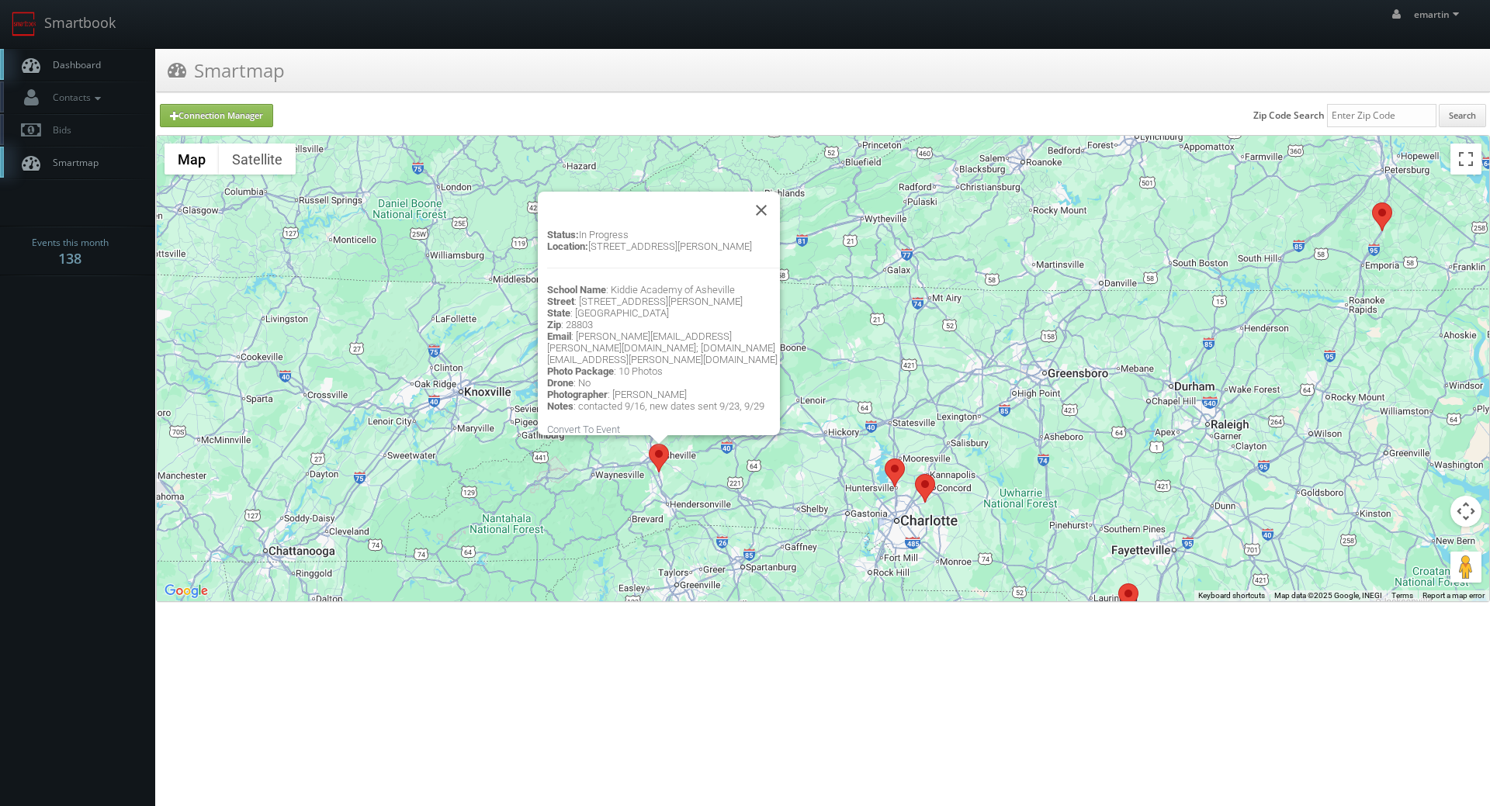
click at [725, 490] on div "Status: In Progress Location: 22 Walden Ridge Drive, Asheville, NC, 28803 Schoo…" at bounding box center [823, 369] width 1332 height 466
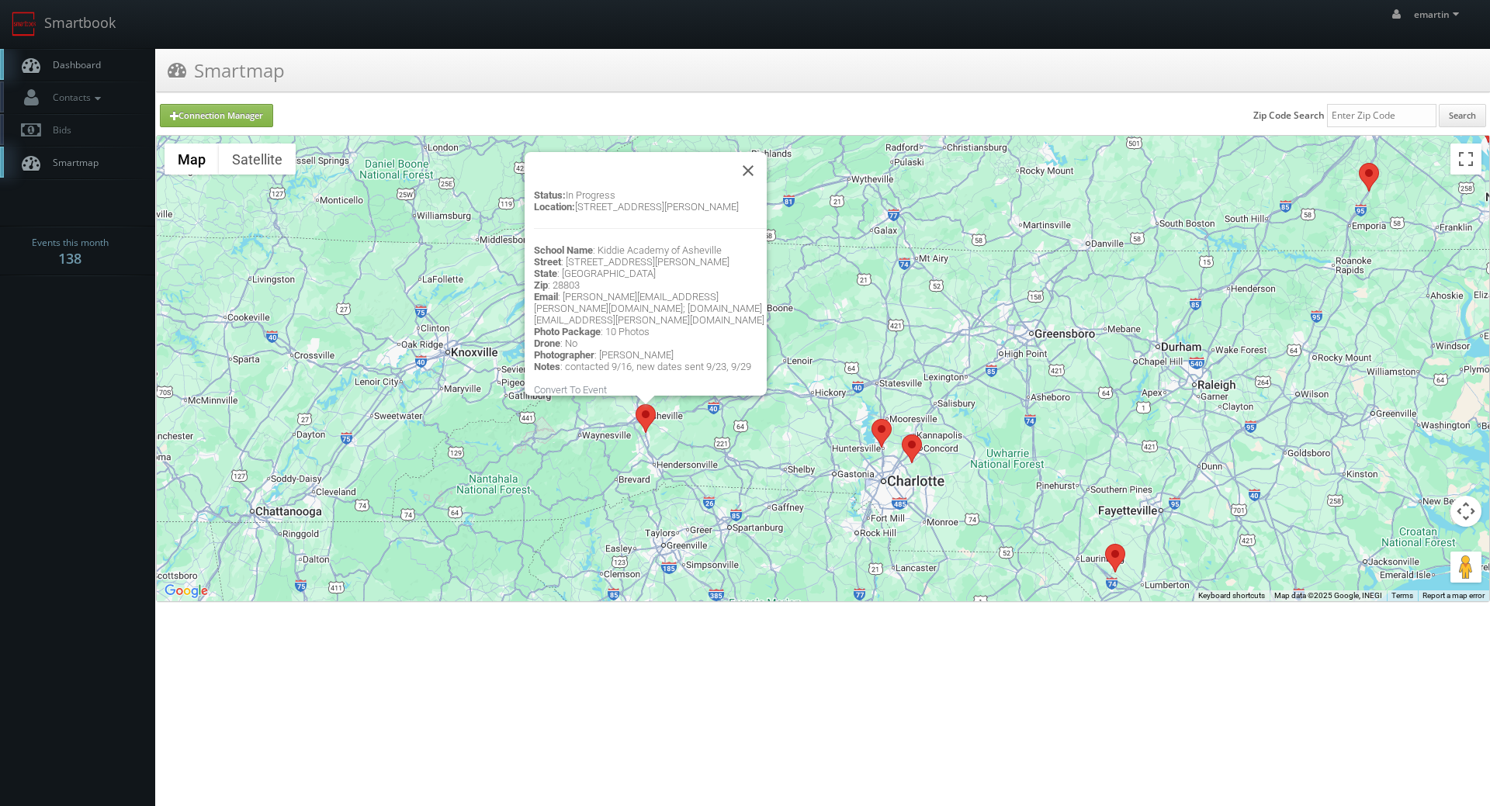
click at [106, 59] on link "Dashboard" at bounding box center [77, 65] width 155 height 32
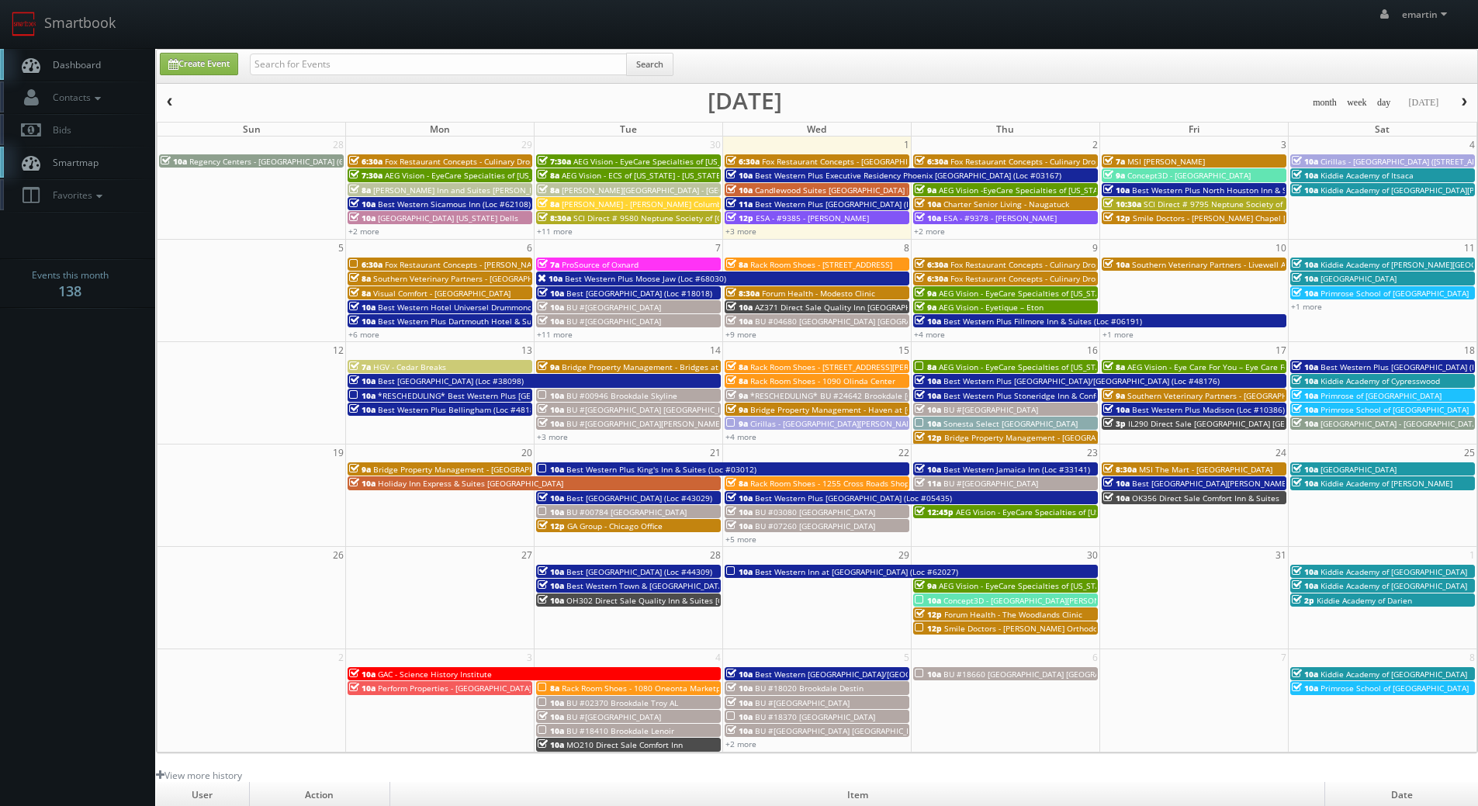
click at [102, 63] on link "Dashboard" at bounding box center [77, 65] width 155 height 32
click at [929, 238] on div "28 29 30 1 2 3 4 10a Regency Centers - Corral Hollow (63020) 6:30a Fox Restaura…" at bounding box center [816, 188] width 1319 height 102
type input "10/02/2025"
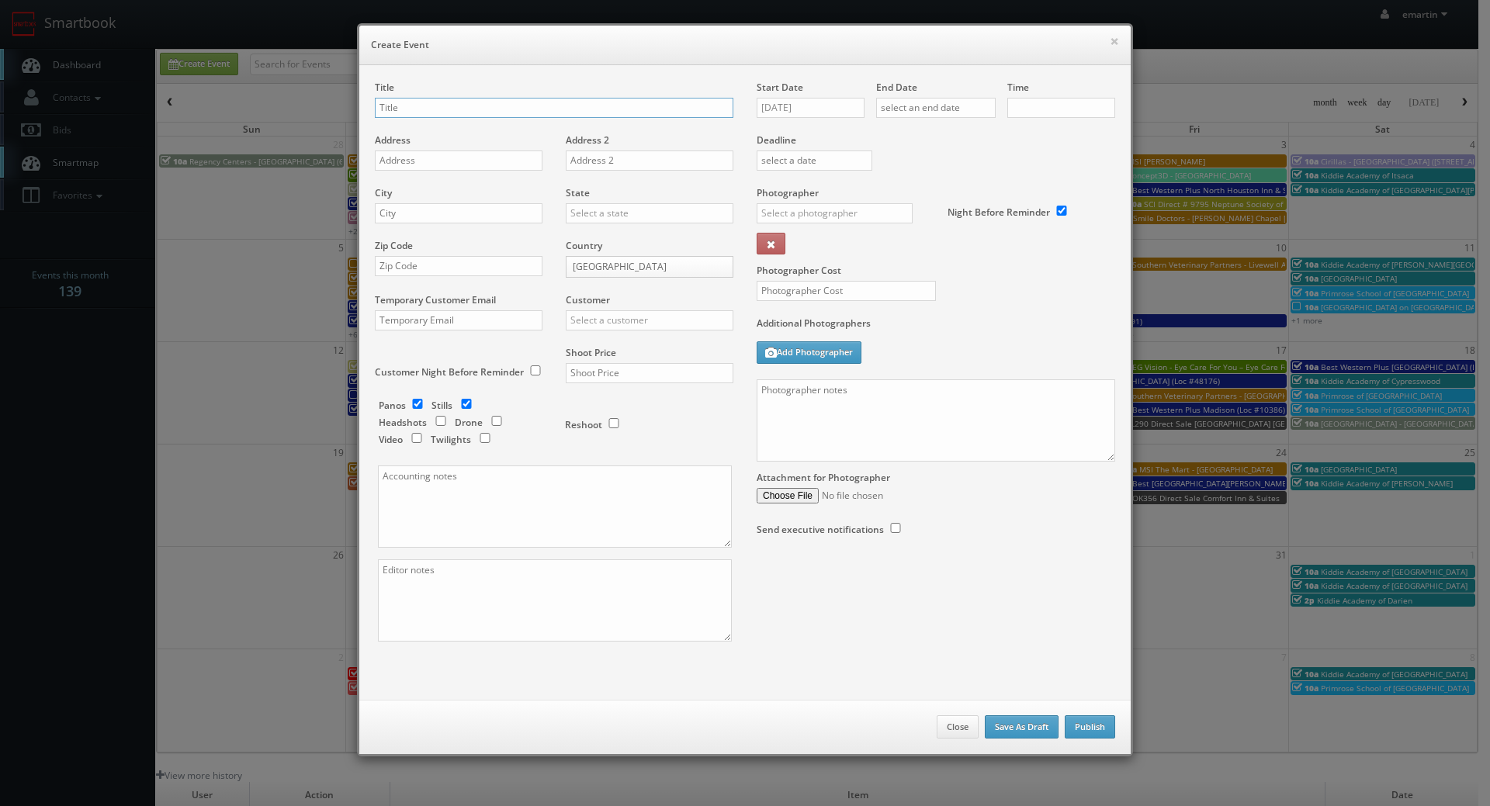
checkbox input "true"
type input "10:00am"
checkbox input "true"
click at [1109, 39] on button "×" at bounding box center [1113, 41] width 9 height 11
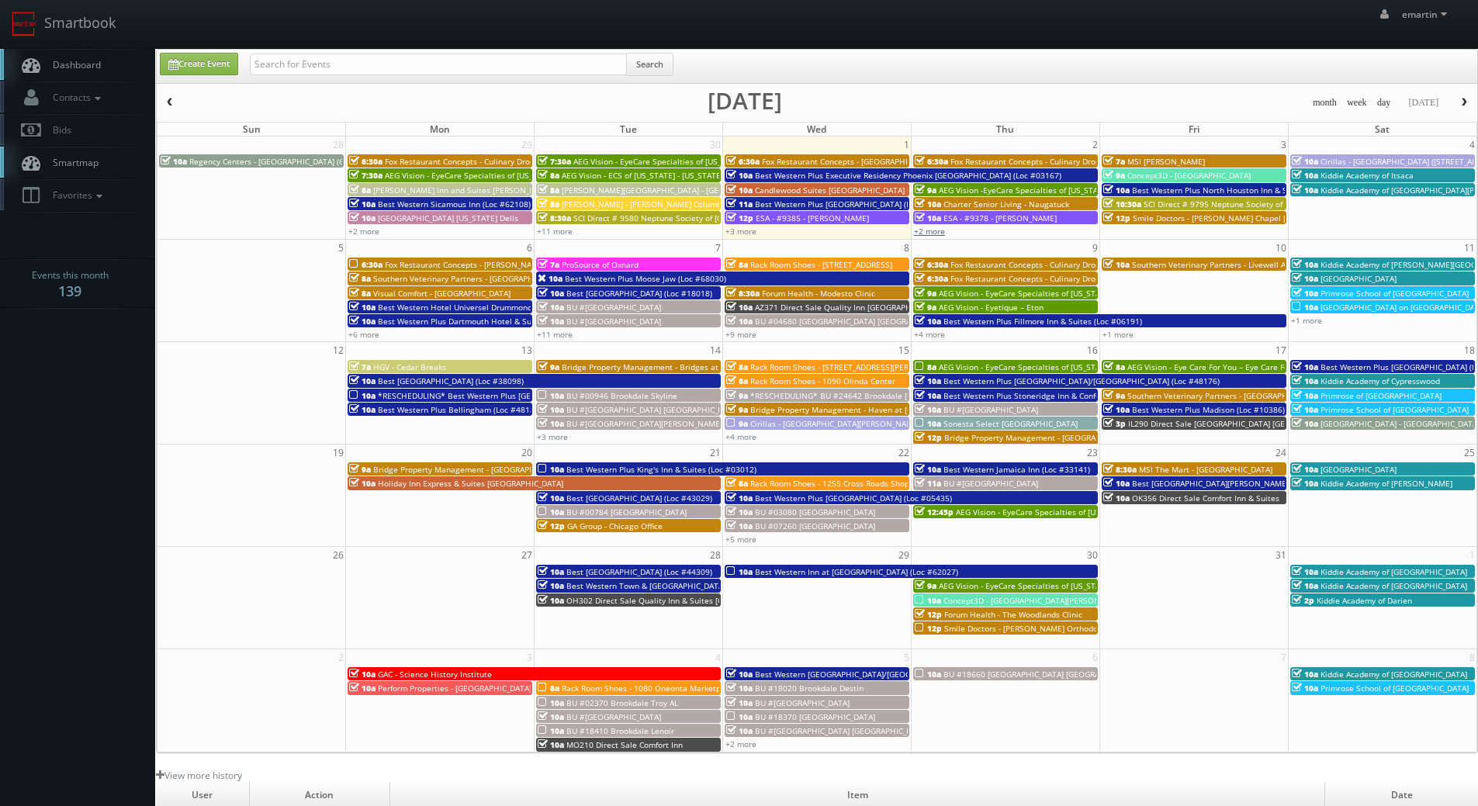
click at [926, 227] on link "+2 more" at bounding box center [929, 231] width 31 height 11
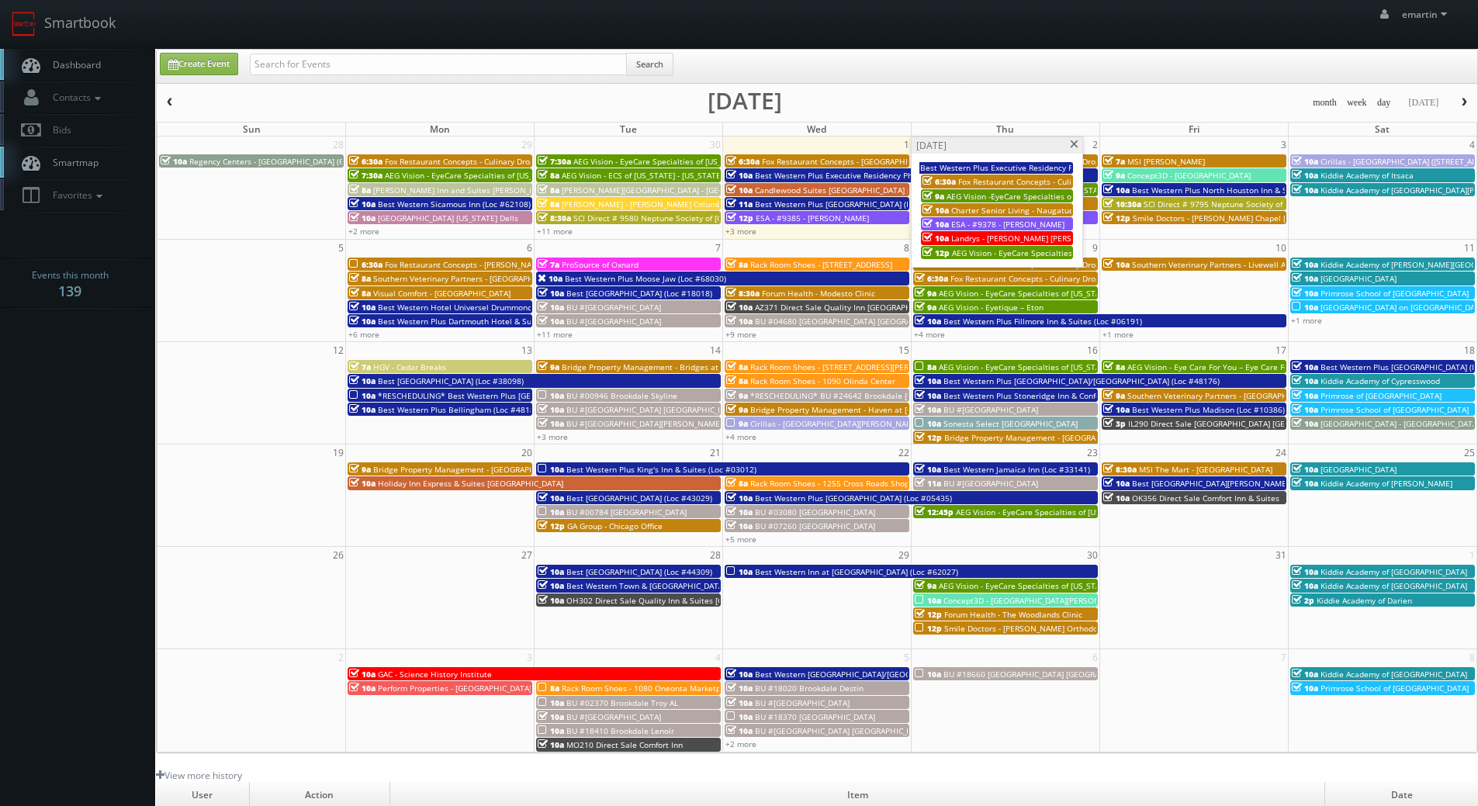
click at [1146, 191] on span "Best Western Plus North Houston Inn & Suites (Loc #44475)" at bounding box center [1244, 190] width 224 height 11
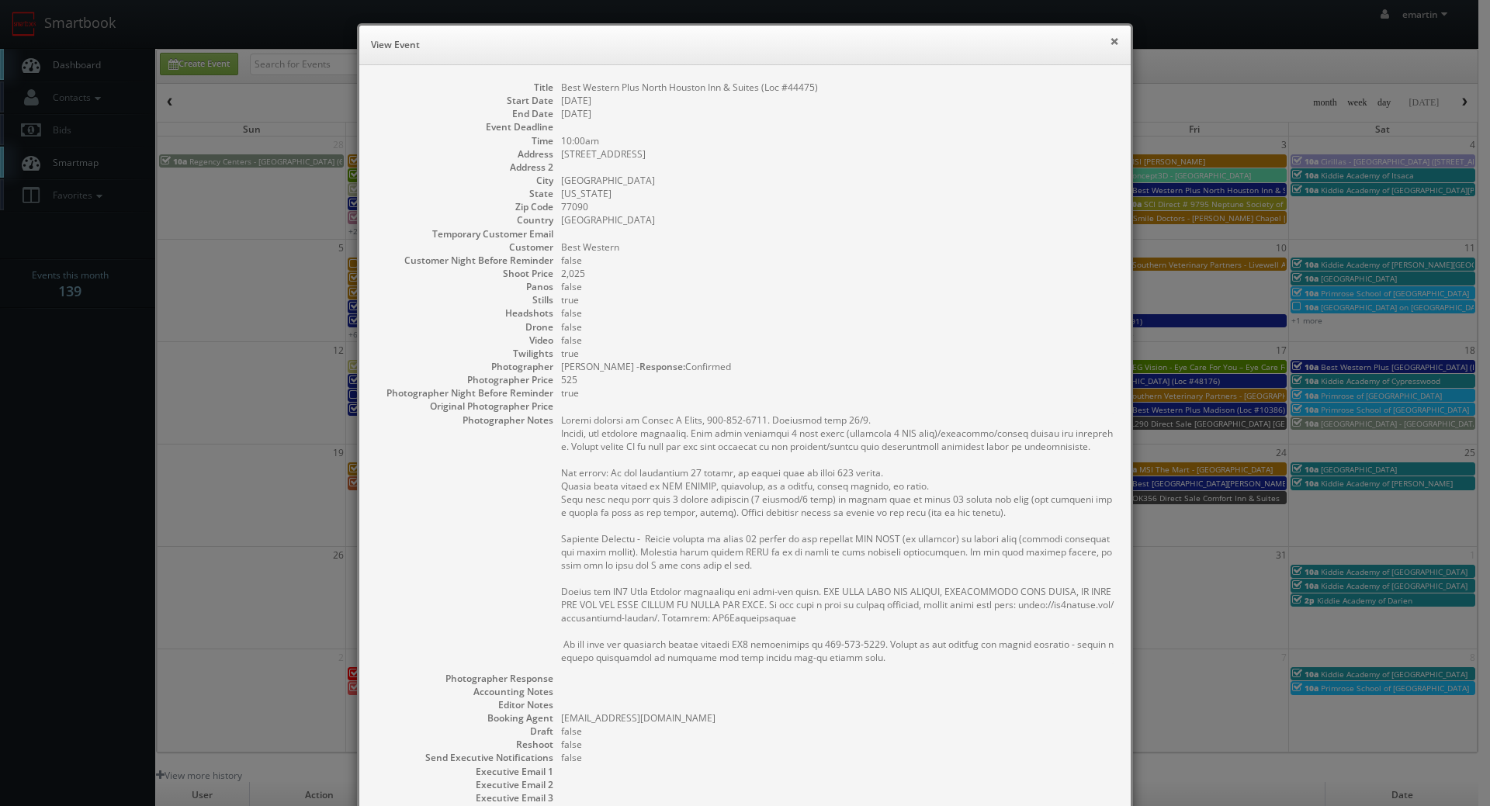
click at [1109, 38] on button "×" at bounding box center [1113, 41] width 9 height 11
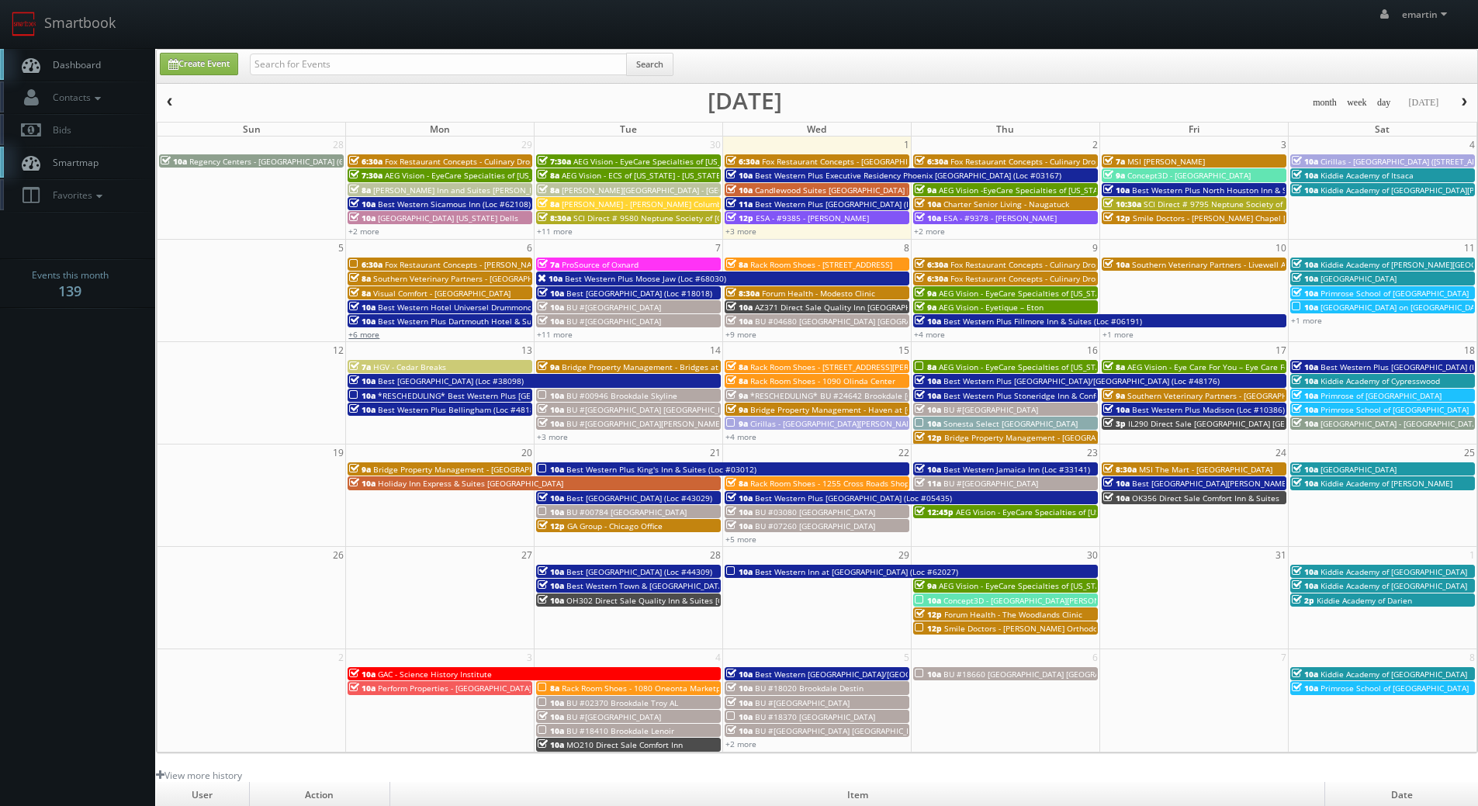
click at [368, 331] on link "+6 more" at bounding box center [363, 334] width 31 height 11
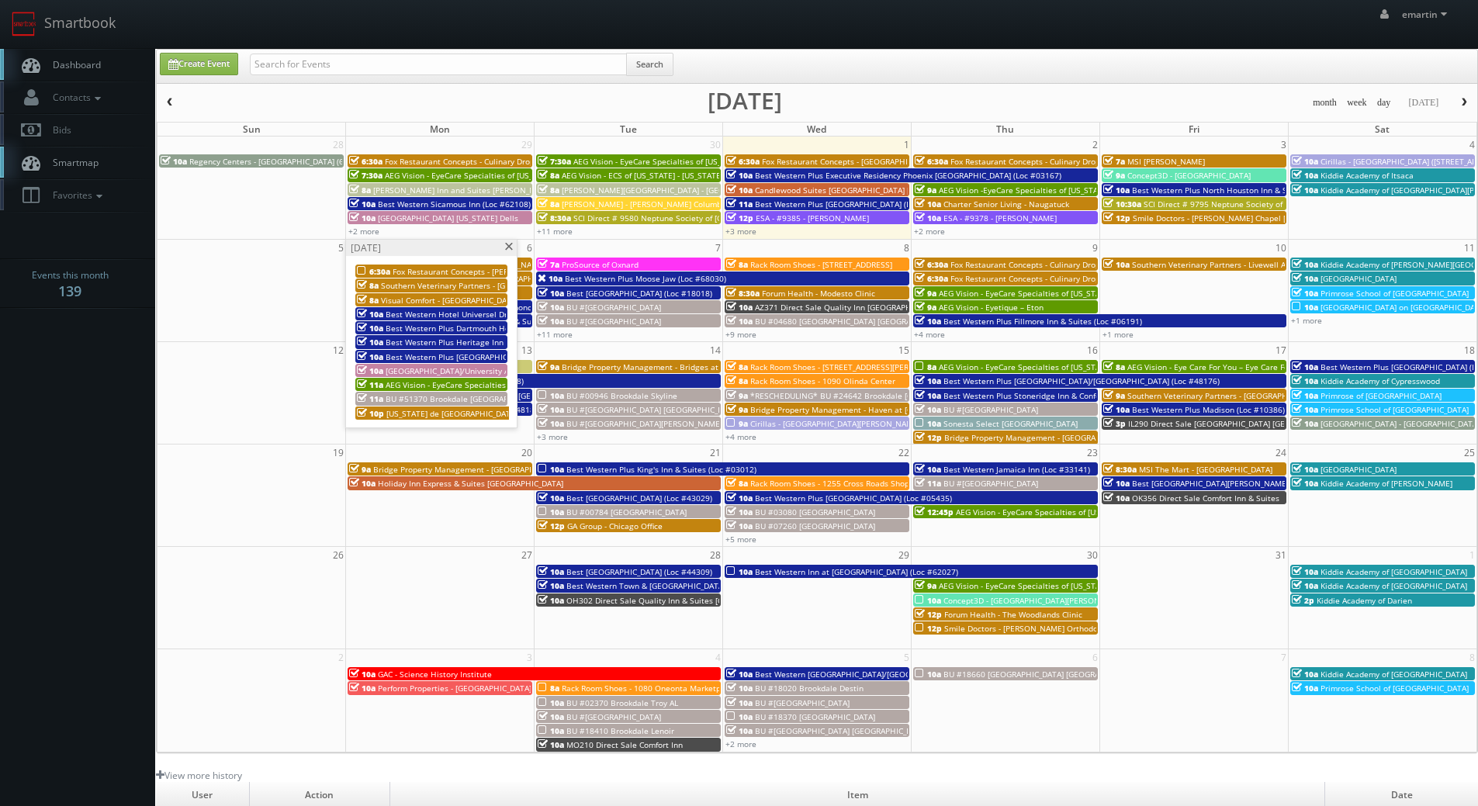
click at [467, 310] on span "Best Western Hotel Universel Drummondville (Loc #67019)" at bounding box center [496, 314] width 220 height 11
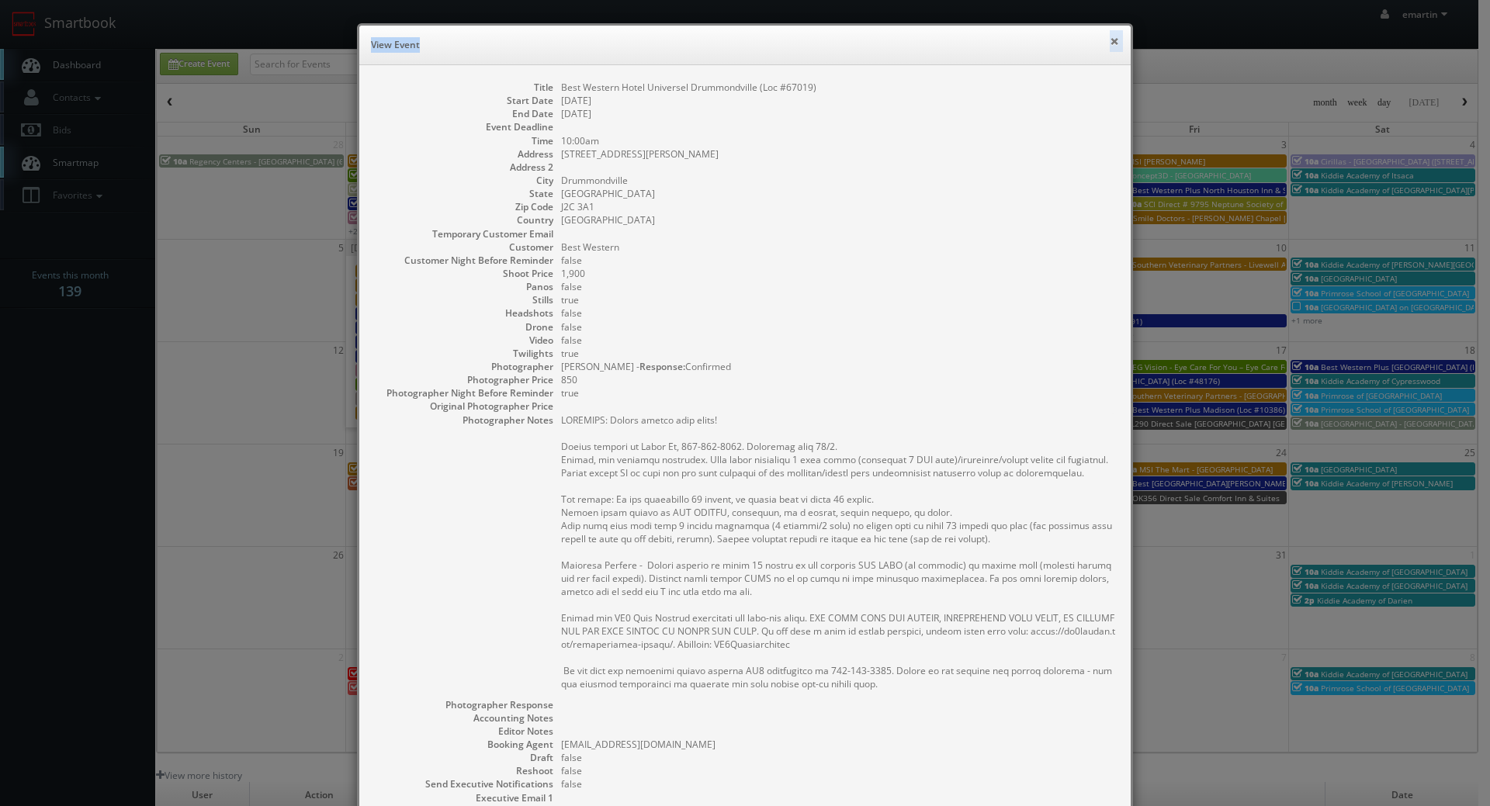
click at [1104, 45] on div "× View Event" at bounding box center [744, 46] width 771 height 40
click at [1109, 40] on button "×" at bounding box center [1113, 41] width 9 height 11
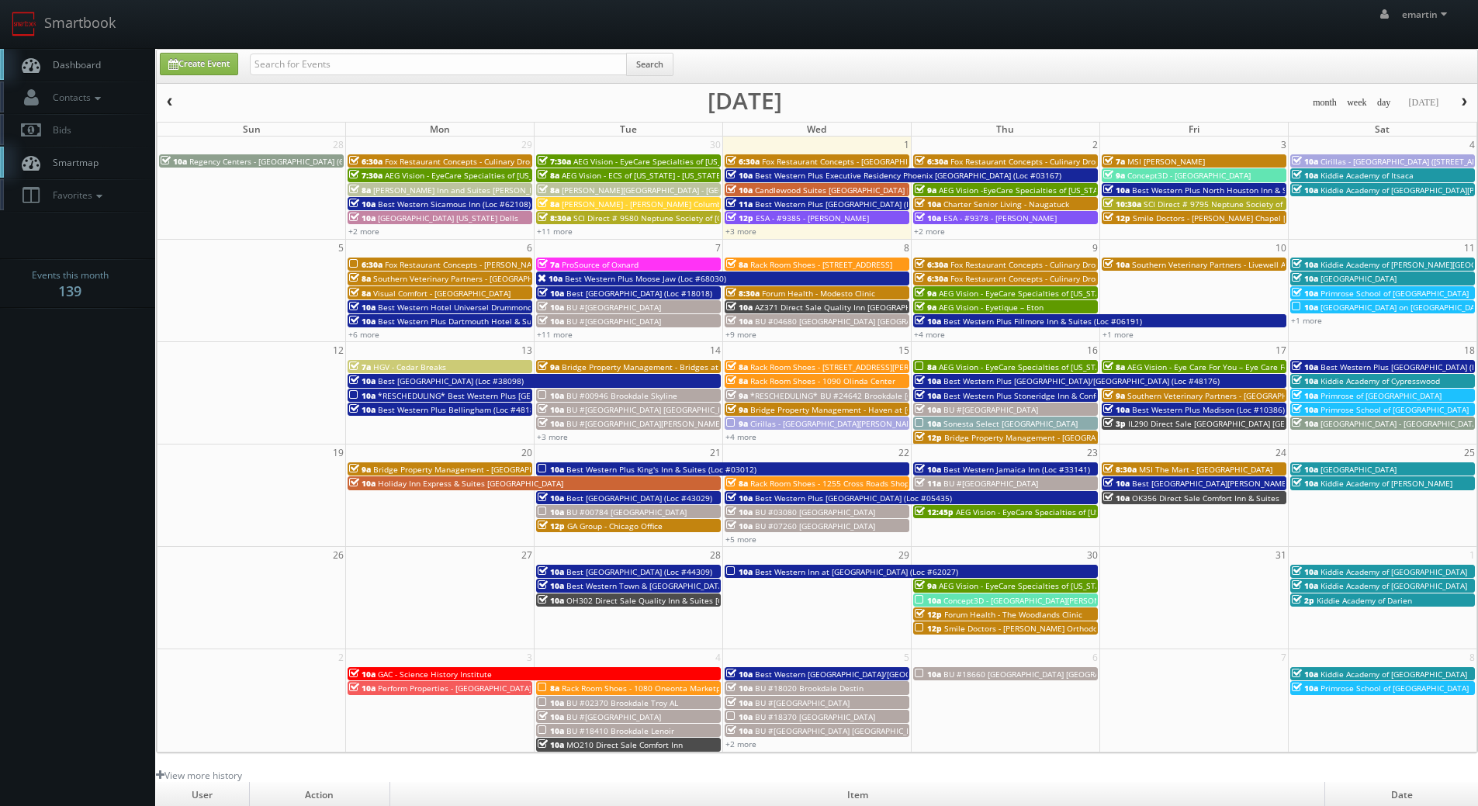
click at [397, 321] on span "Best Western Plus Dartmouth Hotel & Suites (Loc #65013)" at bounding box center [487, 321] width 218 height 11
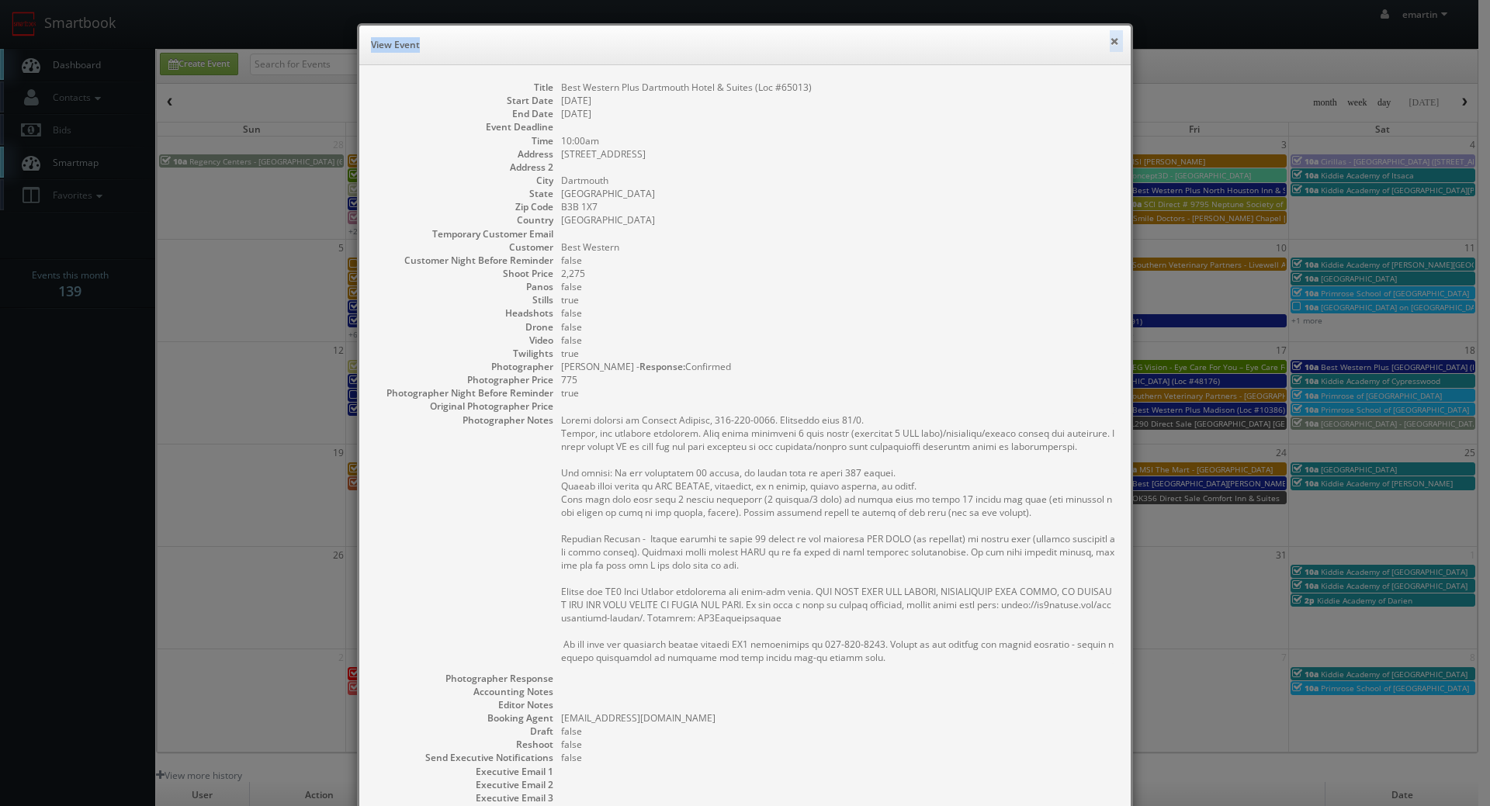
click at [1109, 36] on button "×" at bounding box center [1113, 41] width 9 height 11
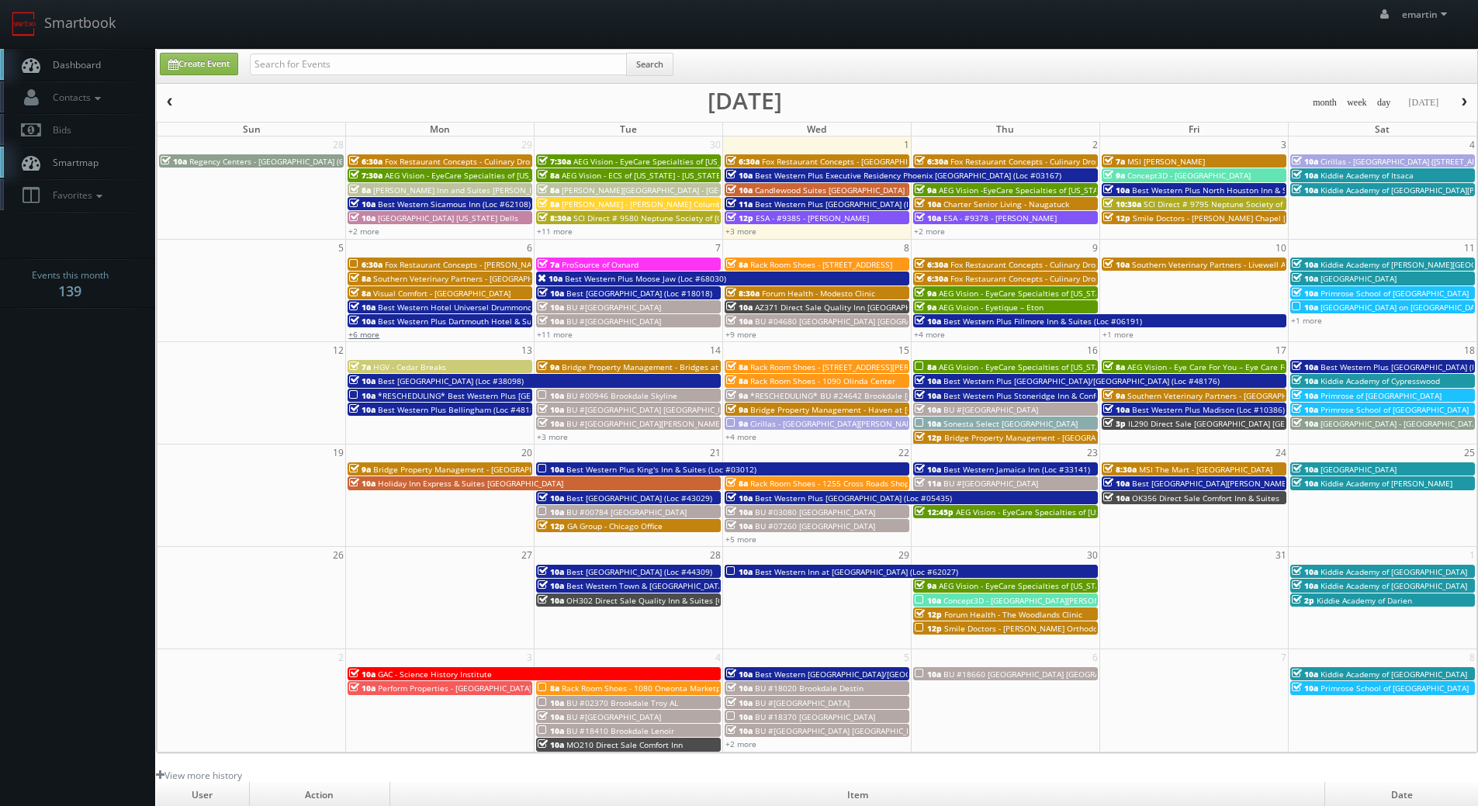
click at [365, 331] on link "+6 more" at bounding box center [363, 334] width 31 height 11
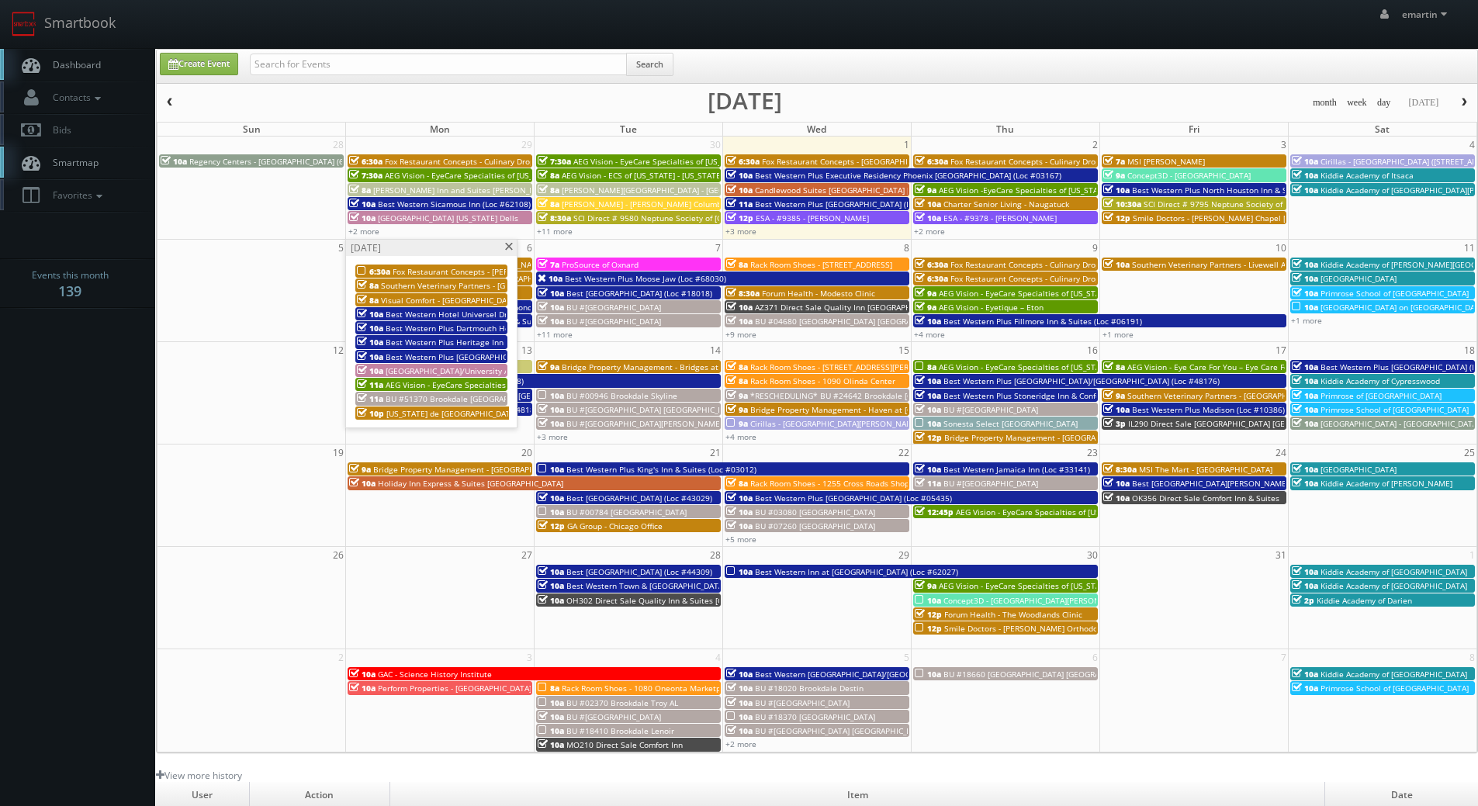
click at [379, 339] on span "10a" at bounding box center [370, 342] width 26 height 11
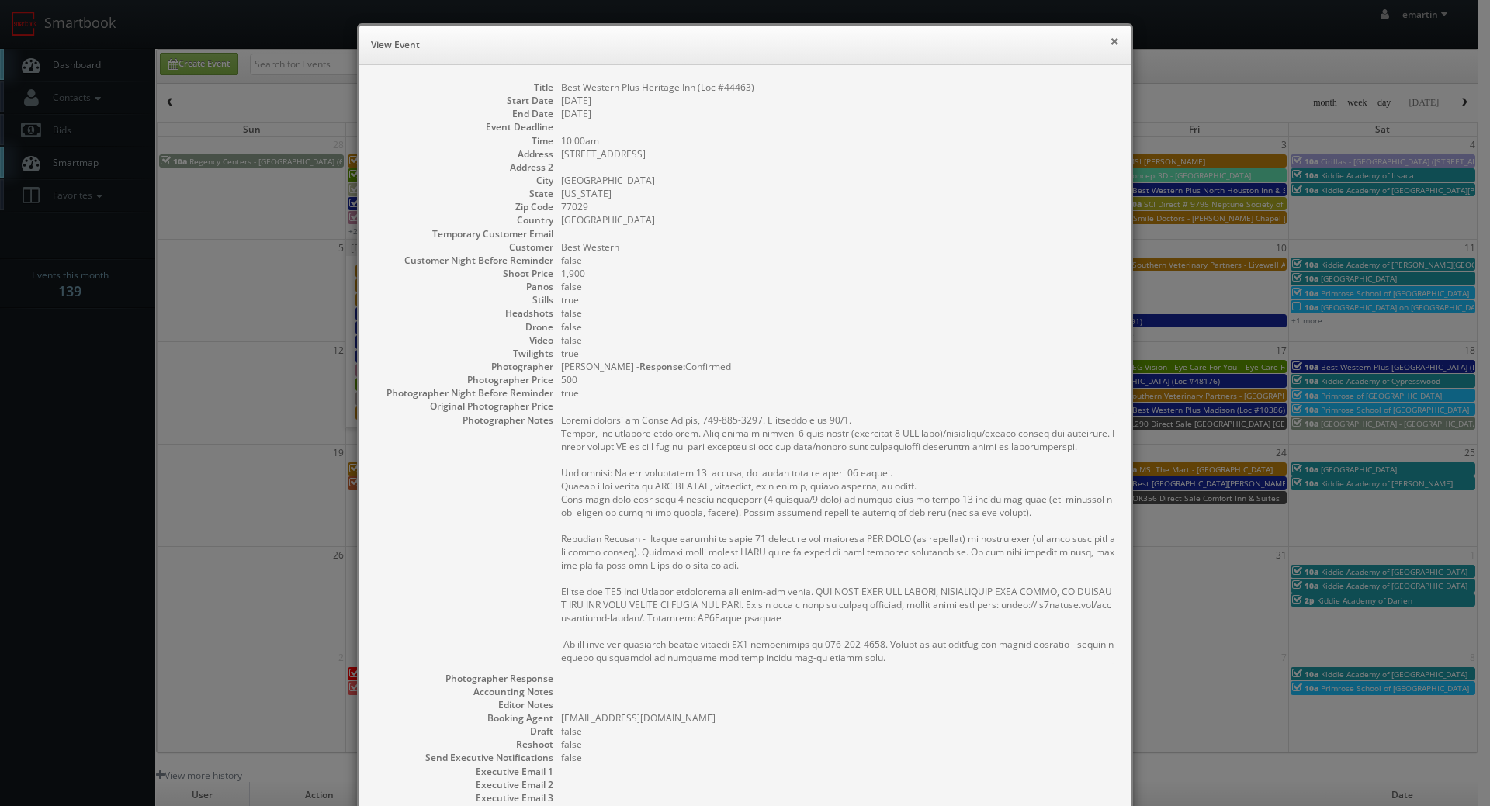
click at [1109, 36] on button "×" at bounding box center [1113, 41] width 9 height 11
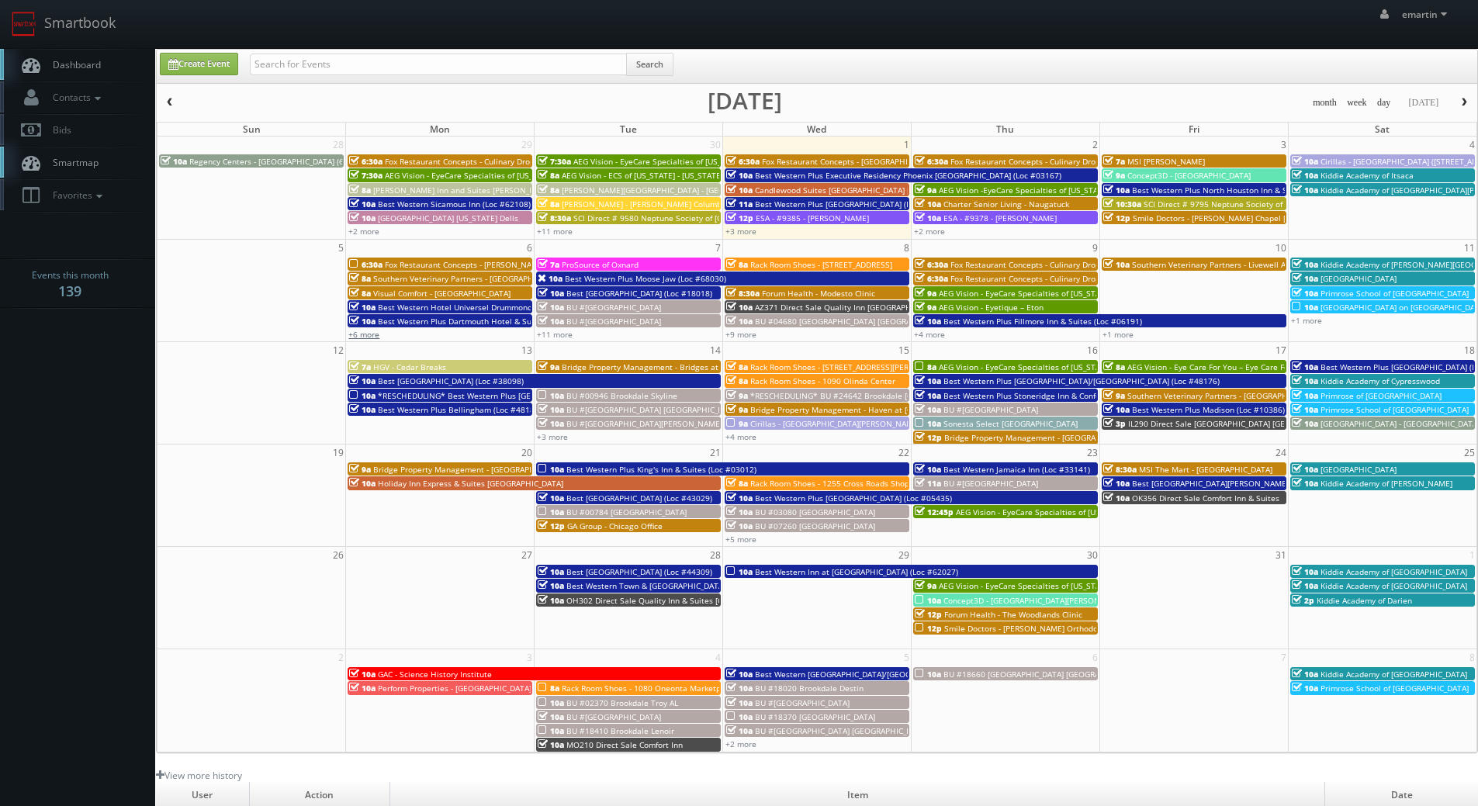
click at [372, 334] on link "+6 more" at bounding box center [363, 334] width 31 height 11
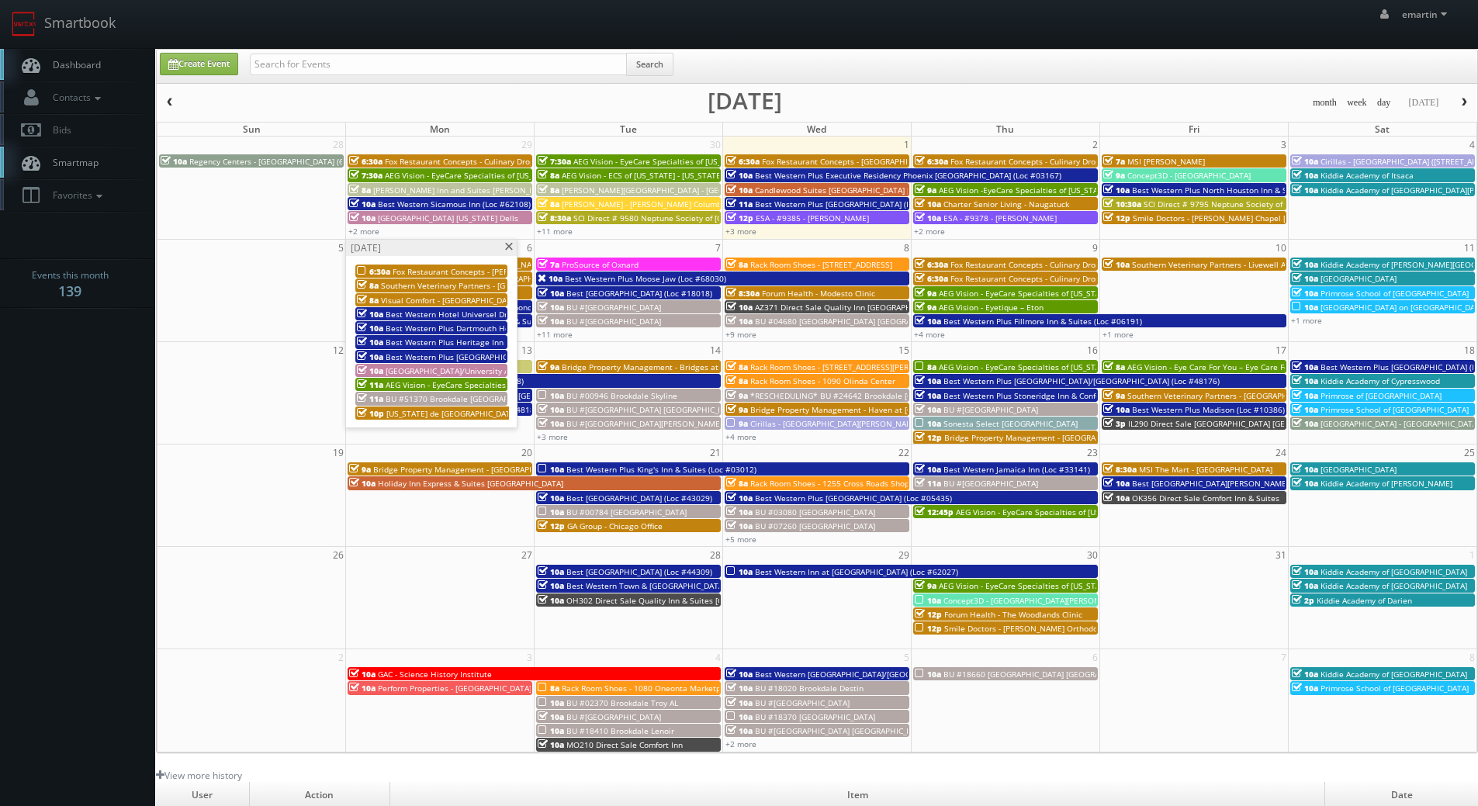
click at [401, 352] on span "Best Western Plus [GEOGRAPHIC_DATA] (shoot 1 of 2) (Loc #15116)" at bounding box center [510, 356] width 248 height 11
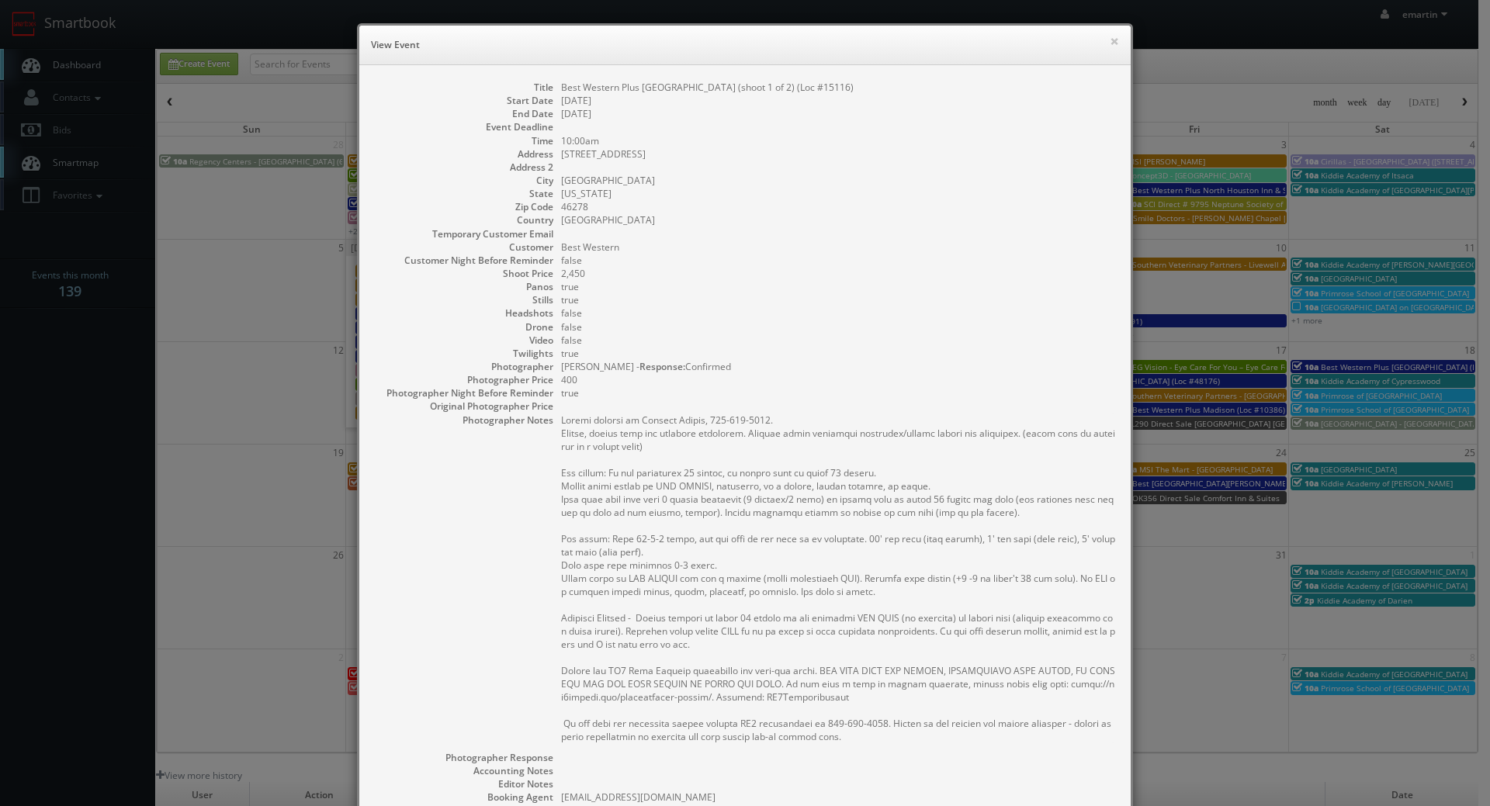
click at [899, 342] on dd "false" at bounding box center [838, 340] width 554 height 13
click at [819, 347] on dd "true" at bounding box center [838, 353] width 554 height 13
click at [718, 305] on dl "Title Best Western Plus Indianapolis NW Hotel (shoot 1 of 2) (Loc #15116) Start…" at bounding box center [745, 522] width 740 height 883
click at [795, 332] on dd "false" at bounding box center [838, 326] width 554 height 13
click at [895, 323] on dd "false" at bounding box center [838, 326] width 554 height 13
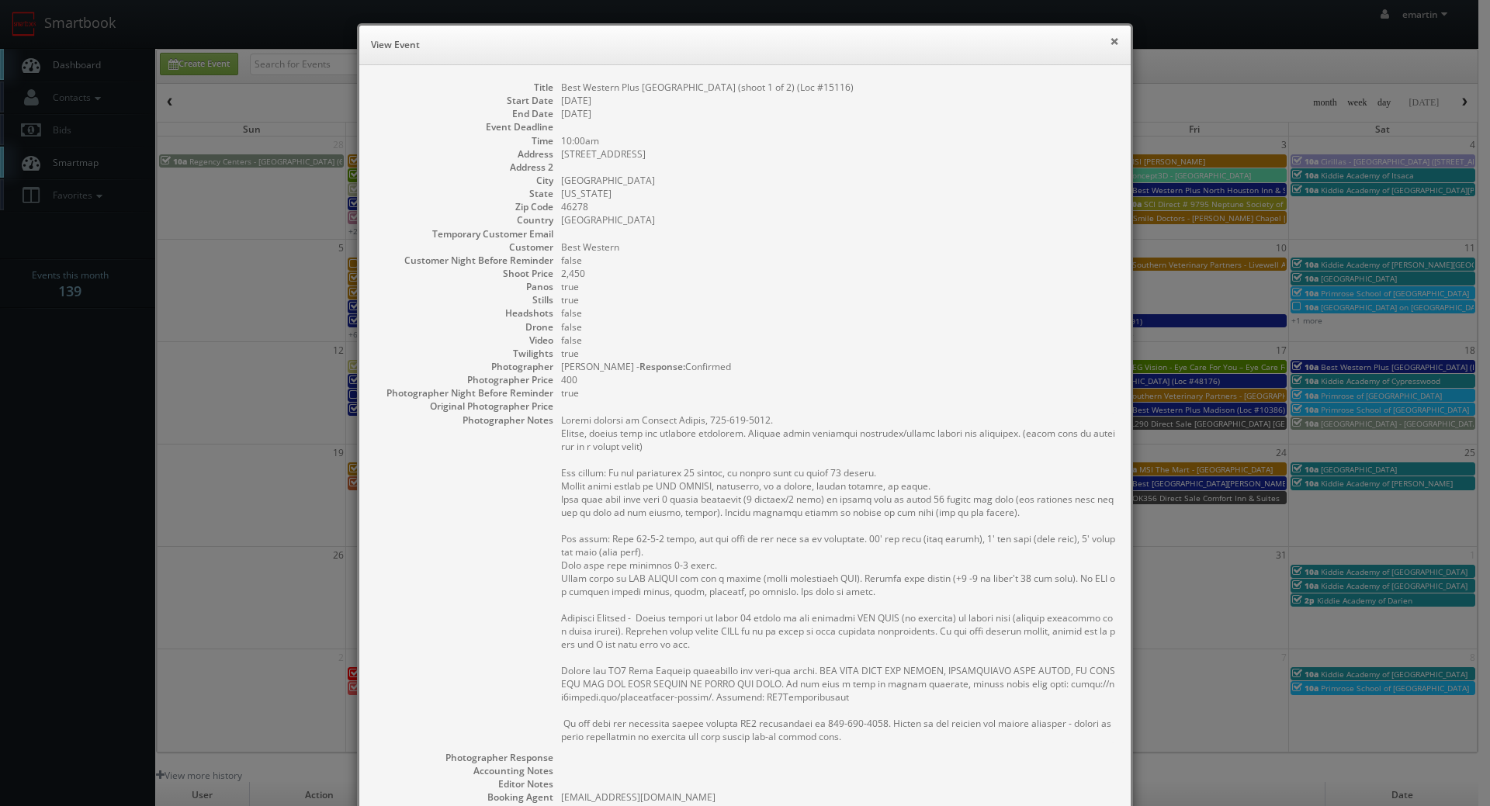
click at [1113, 37] on button "×" at bounding box center [1113, 41] width 9 height 11
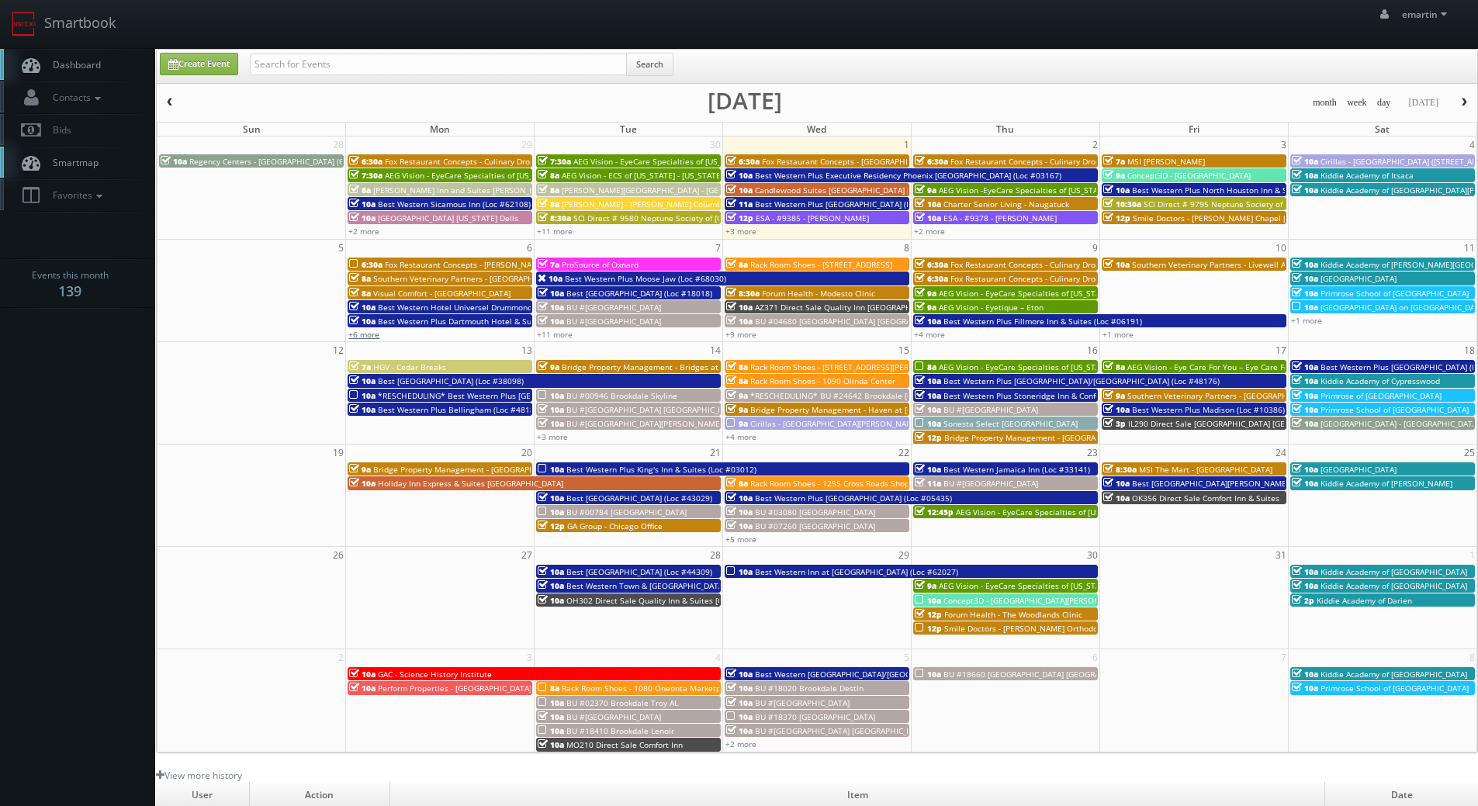
click at [375, 335] on link "+6 more" at bounding box center [363, 334] width 31 height 11
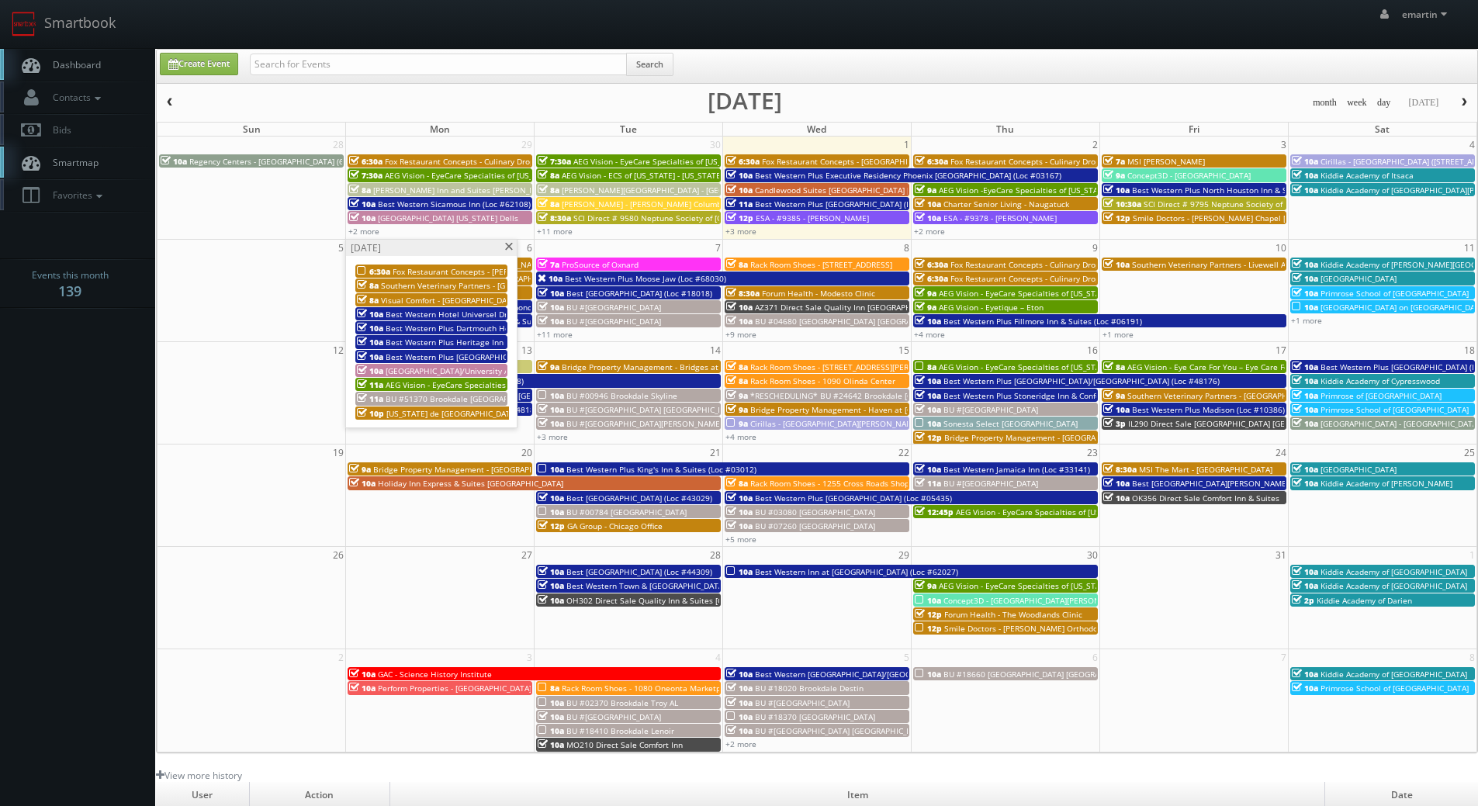
click at [416, 365] on span "[GEOGRAPHIC_DATA]/University Area" at bounding box center [454, 370] width 136 height 11
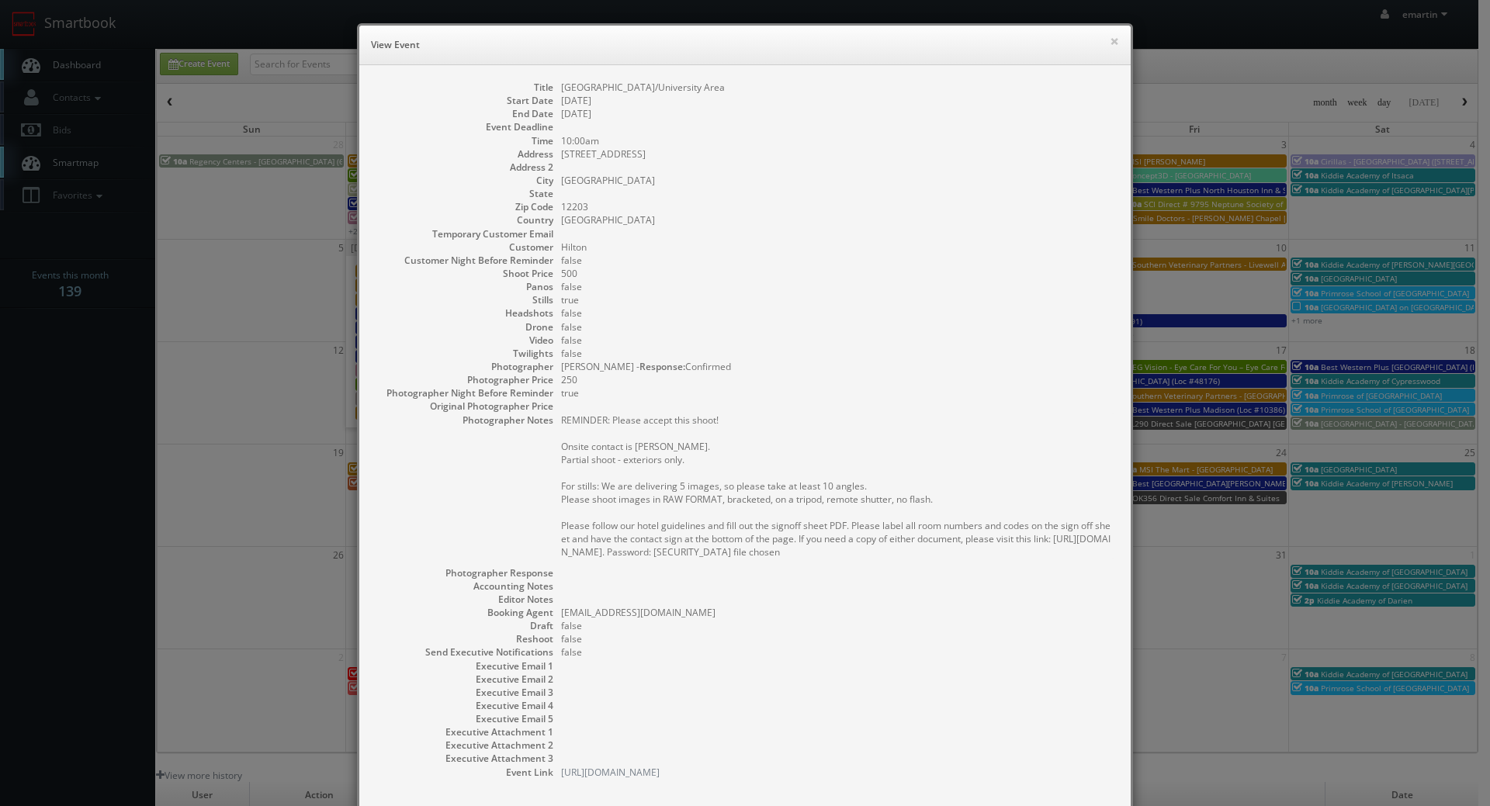
click at [1009, 110] on dd "10/06/2025" at bounding box center [838, 113] width 554 height 13
click at [1109, 40] on button "×" at bounding box center [1113, 41] width 9 height 11
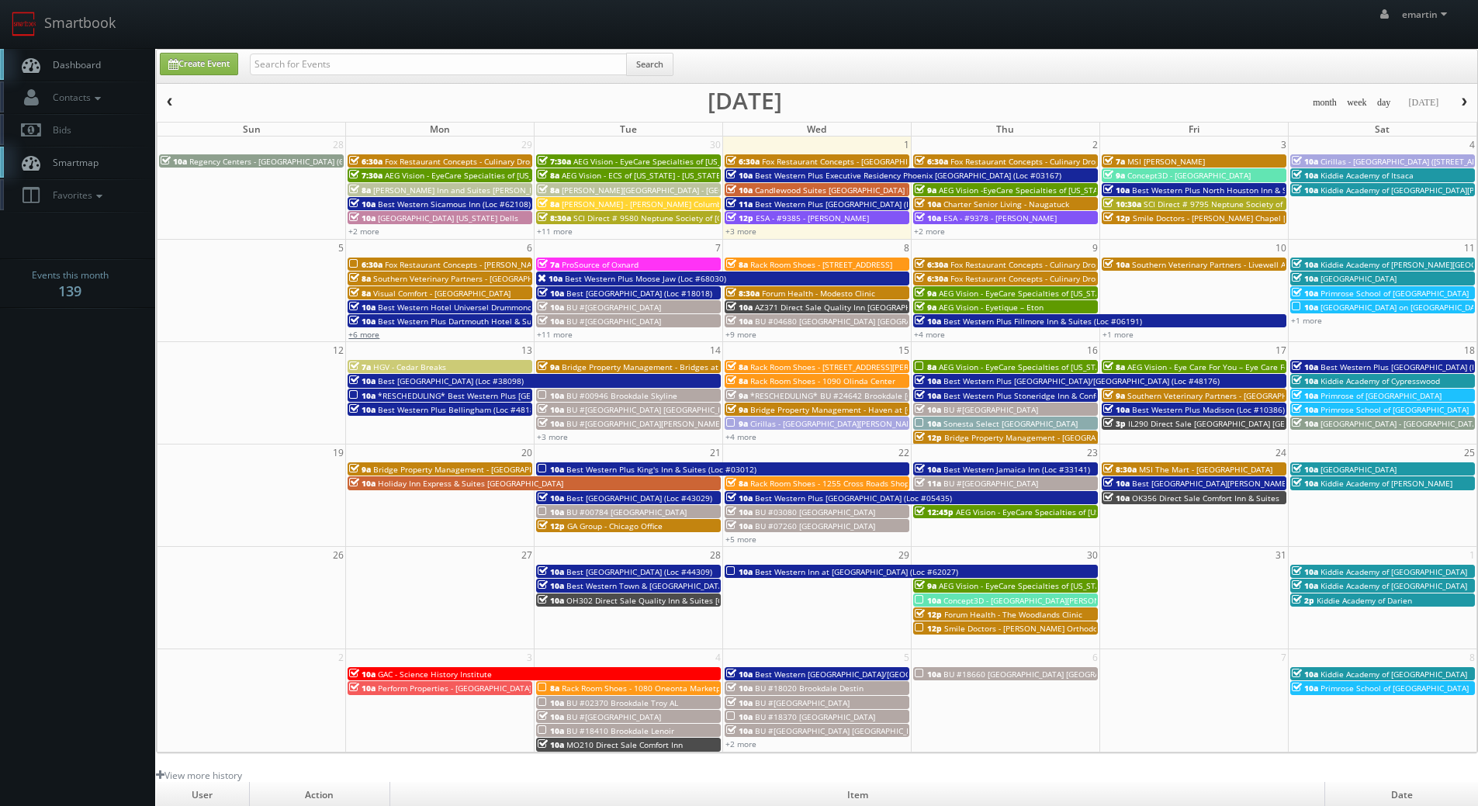
click at [374, 337] on link "+6 more" at bounding box center [363, 334] width 31 height 11
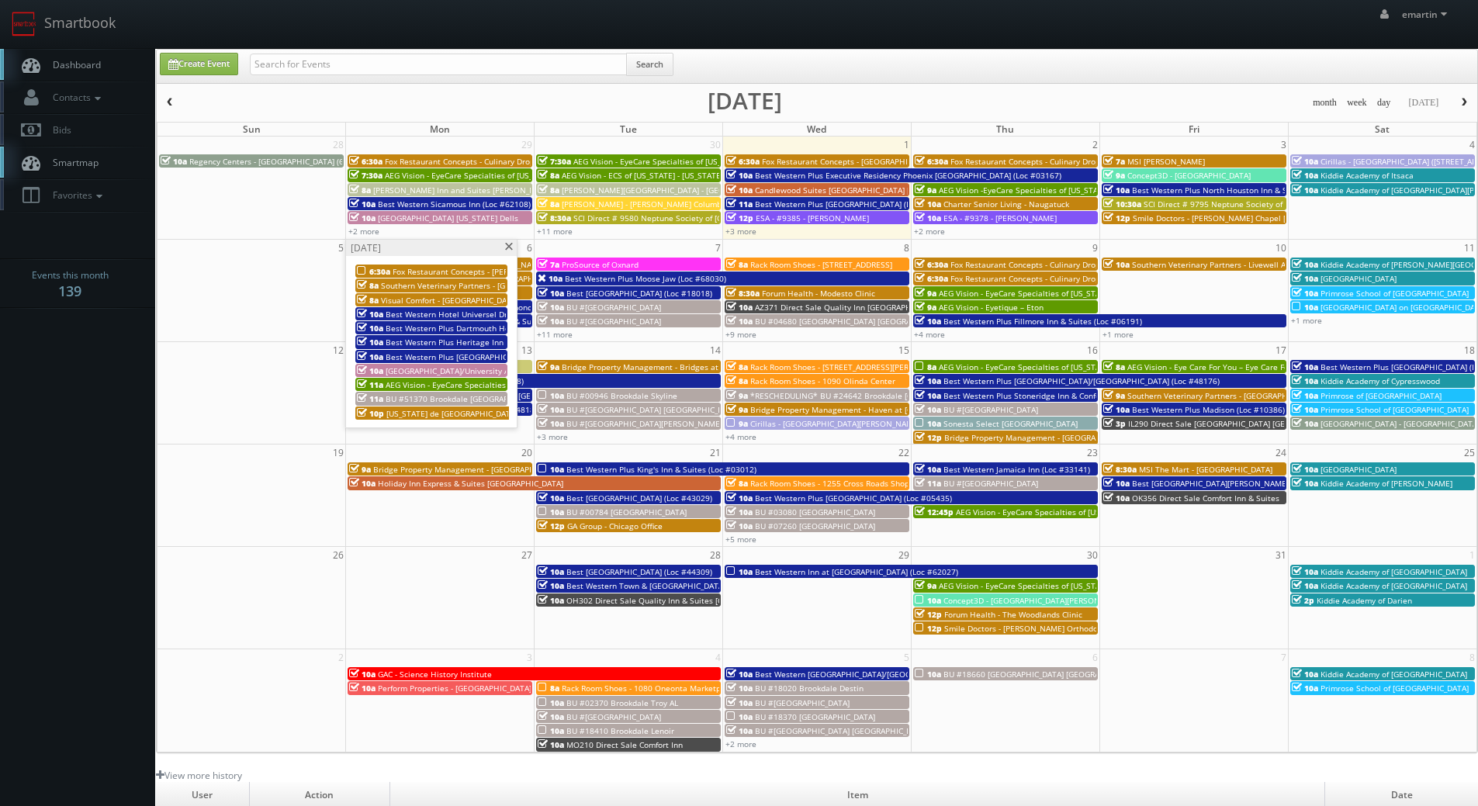
click at [450, 400] on span "BU #51370 Brookdale [GEOGRAPHIC_DATA]" at bounding box center [466, 398] width 161 height 11
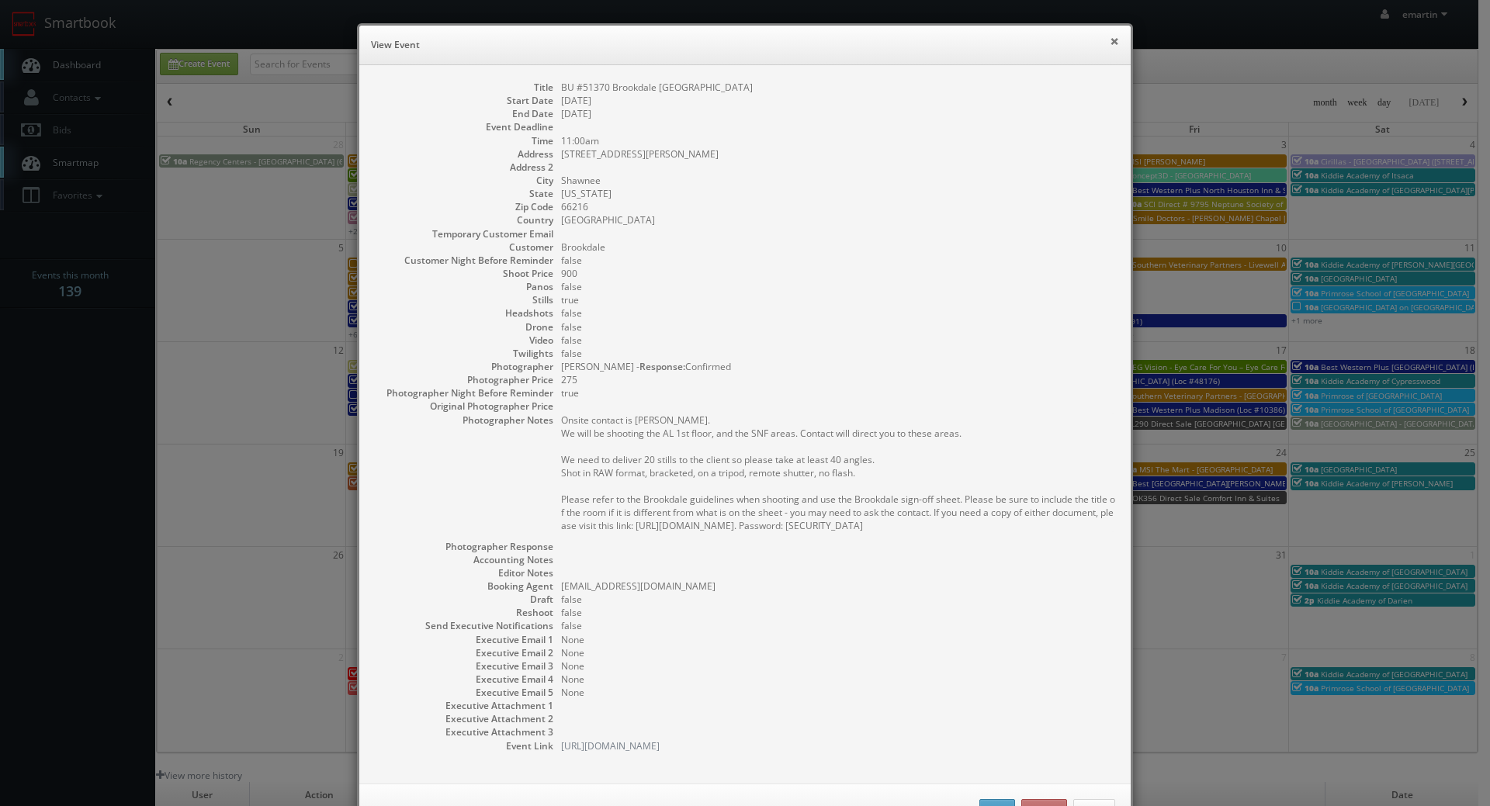
click at [1109, 37] on button "×" at bounding box center [1113, 41] width 9 height 11
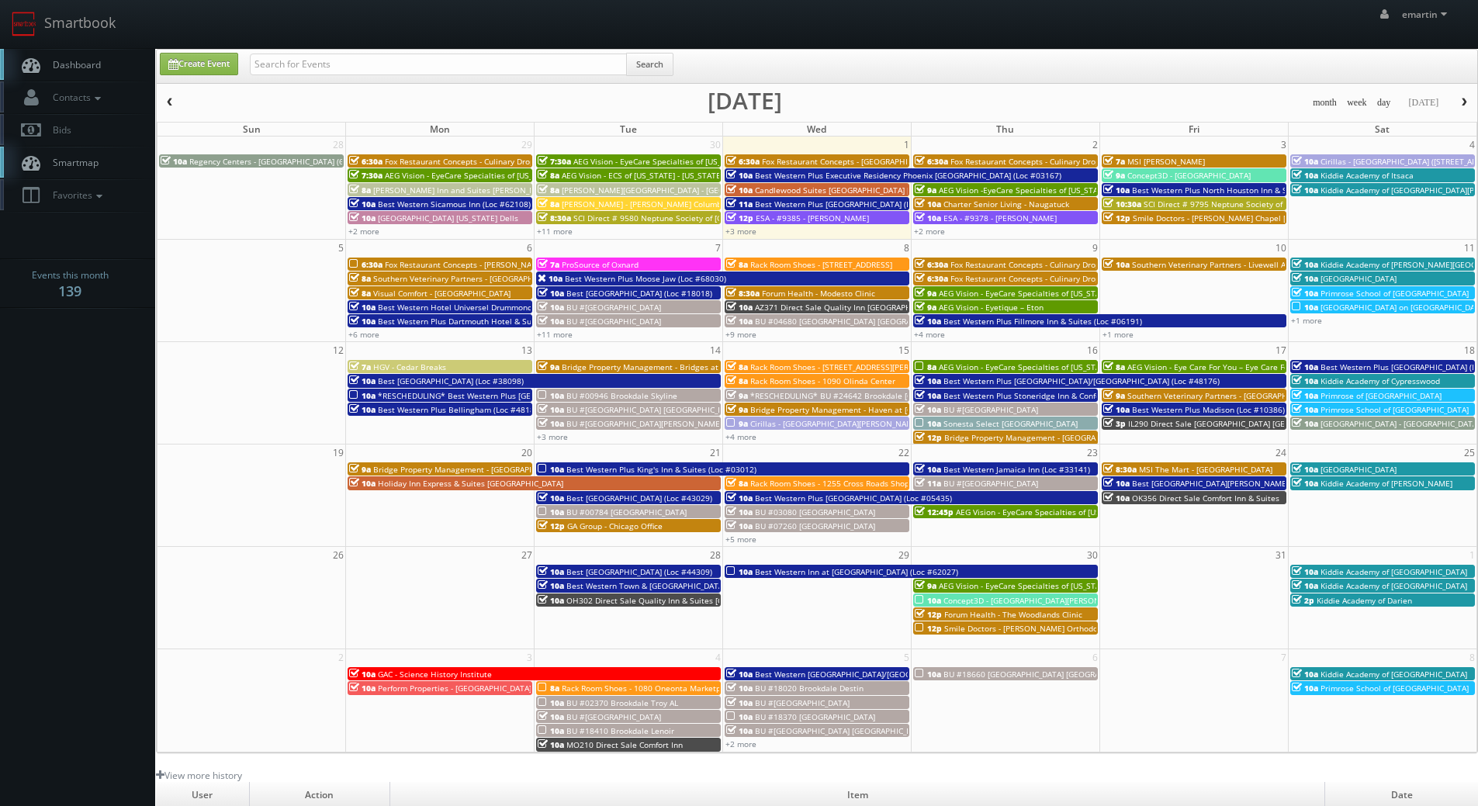
click at [98, 58] on span "Dashboard" at bounding box center [73, 64] width 56 height 13
